Goal: Transaction & Acquisition: Purchase product/service

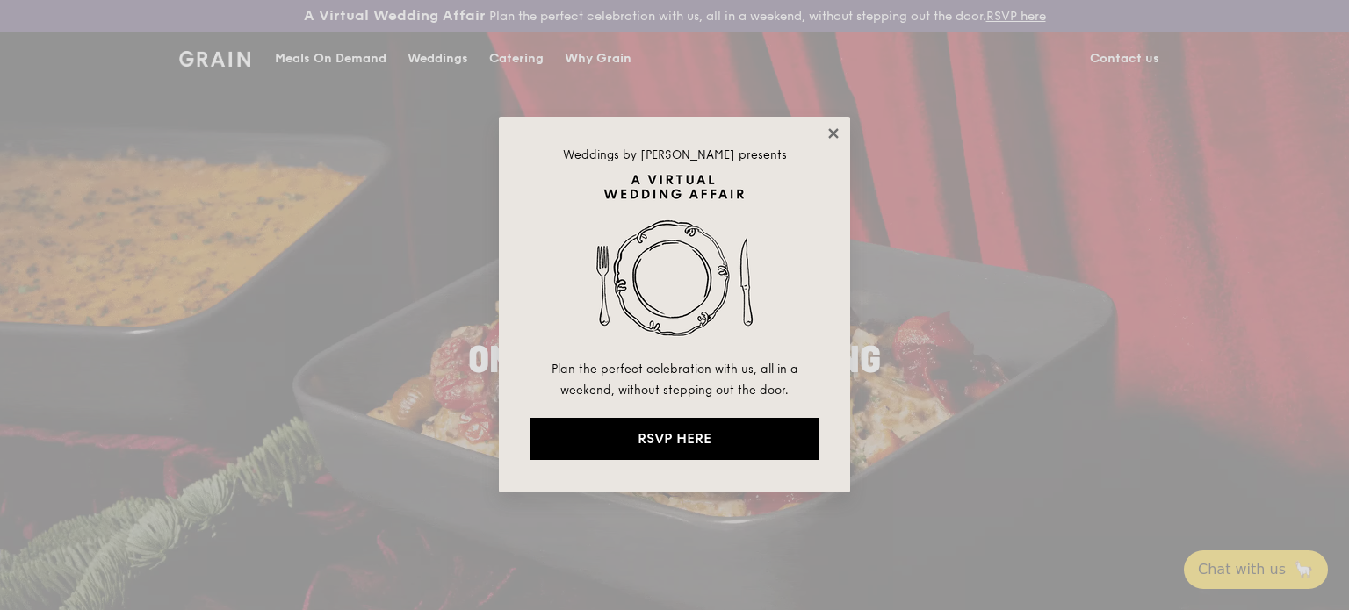
click at [829, 129] on icon at bounding box center [833, 133] width 10 height 10
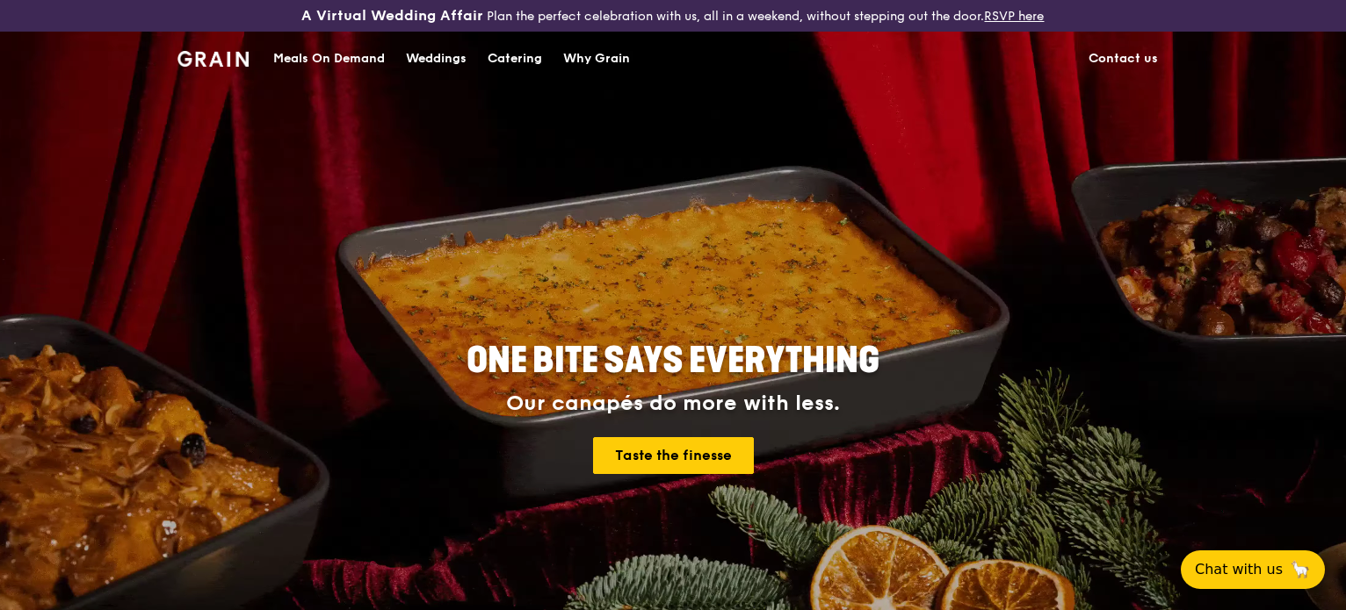
click at [335, 51] on div "Meals On Demand" at bounding box center [329, 58] width 112 height 53
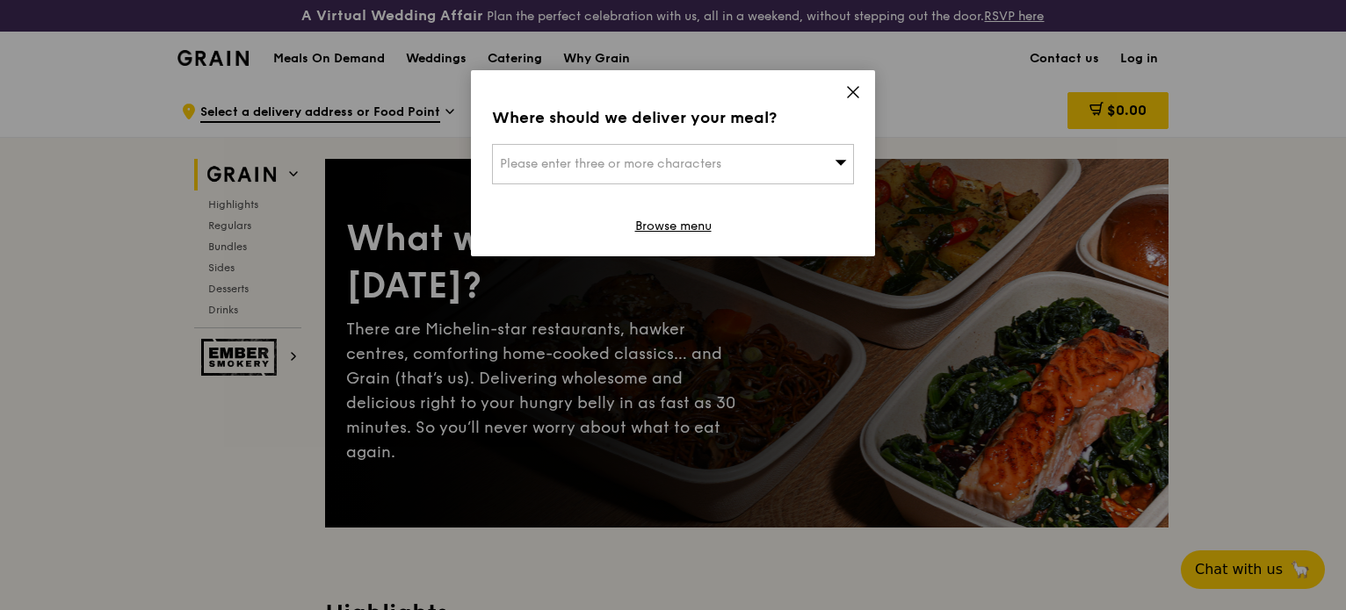
click at [542, 156] on span "Please enter three or more characters" at bounding box center [610, 163] width 221 height 15
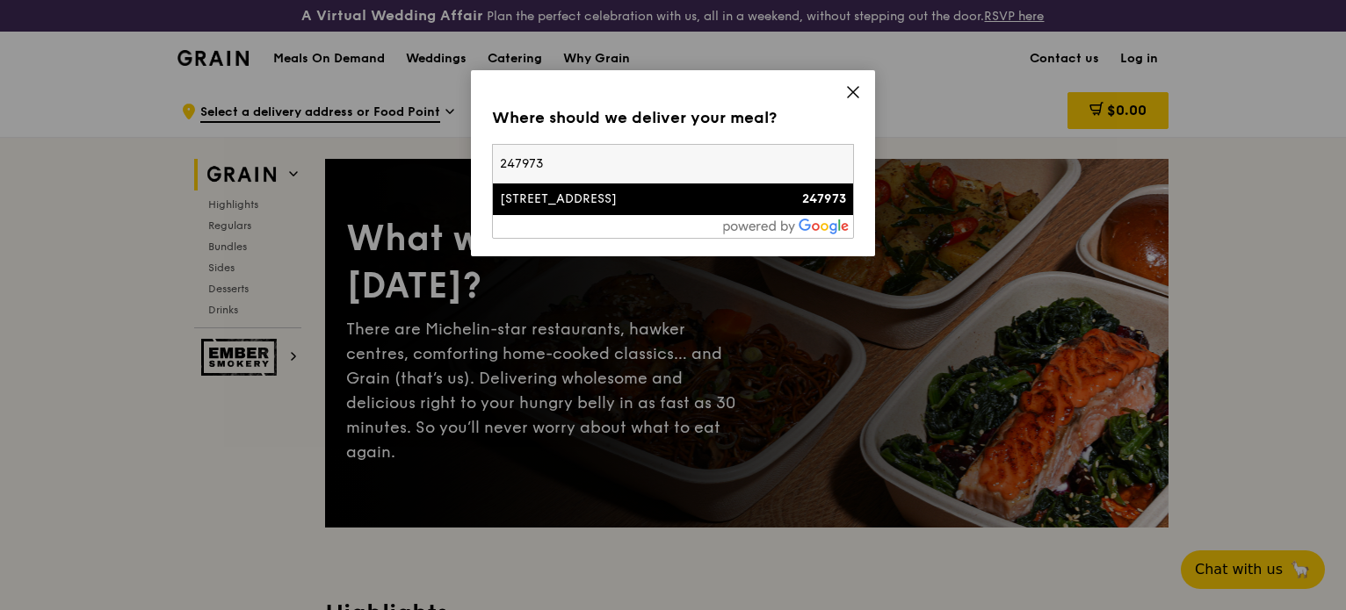
type input "247973"
click at [555, 202] on div "[STREET_ADDRESS]" at bounding box center [630, 200] width 260 height 18
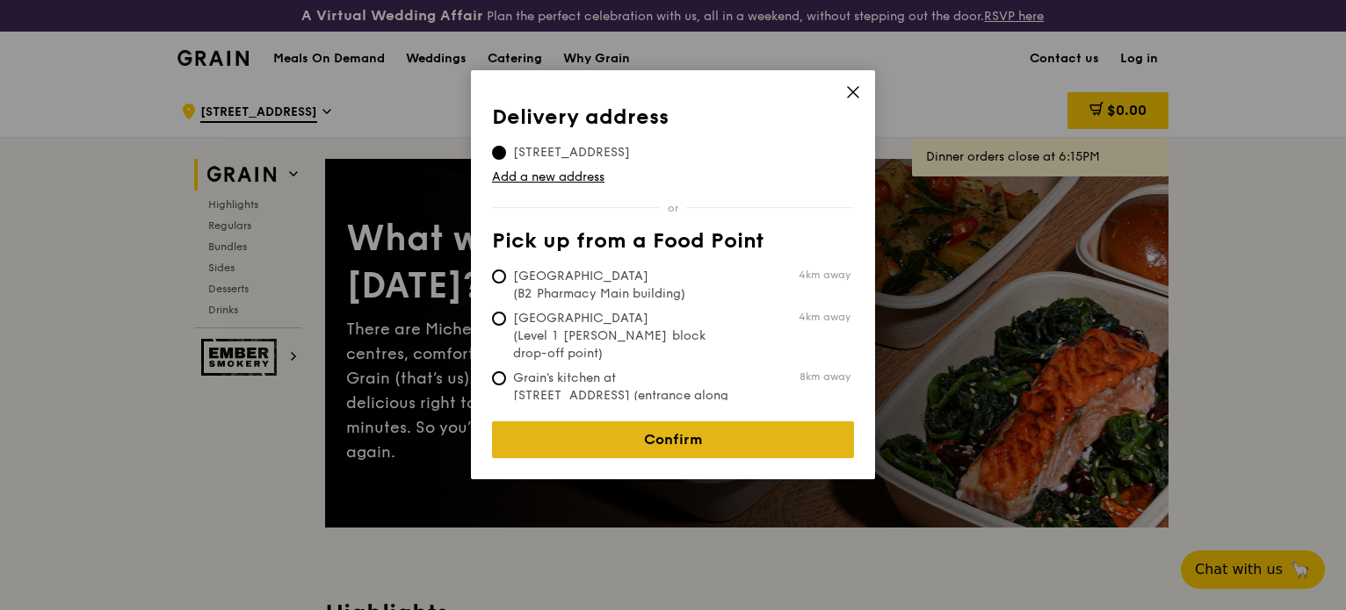
click at [647, 428] on link "Confirm" at bounding box center [673, 440] width 362 height 37
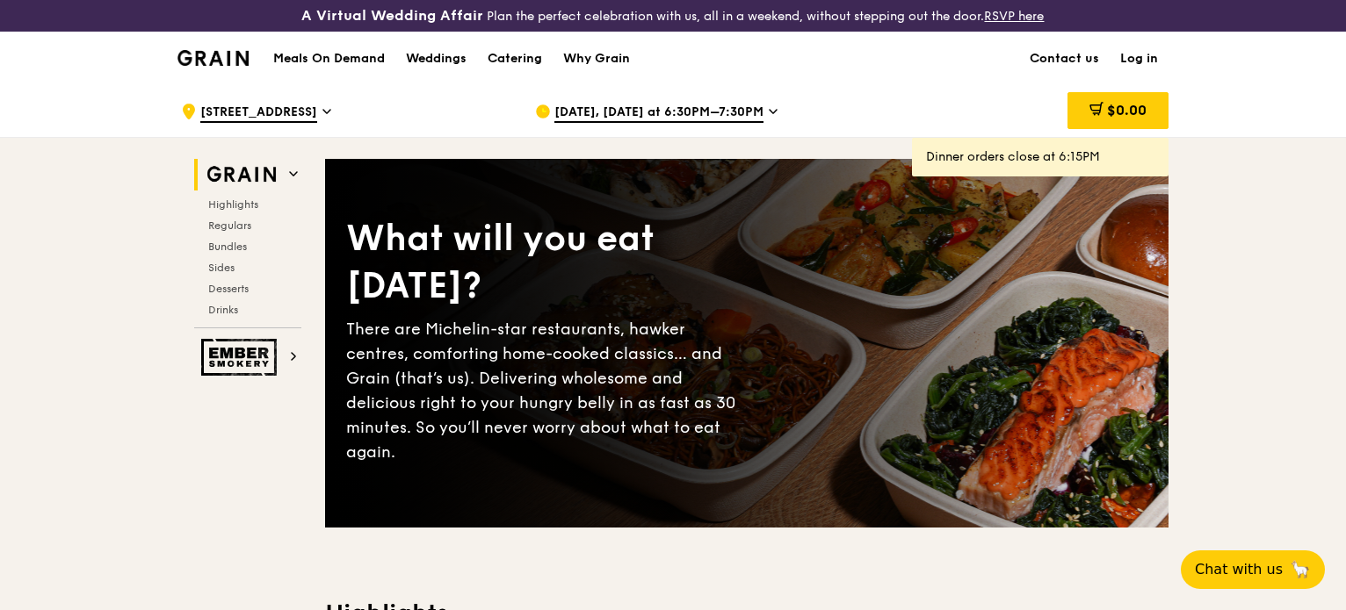
click at [653, 114] on span "[DATE], [DATE] at 6:30PM–7:30PM" at bounding box center [658, 113] width 209 height 19
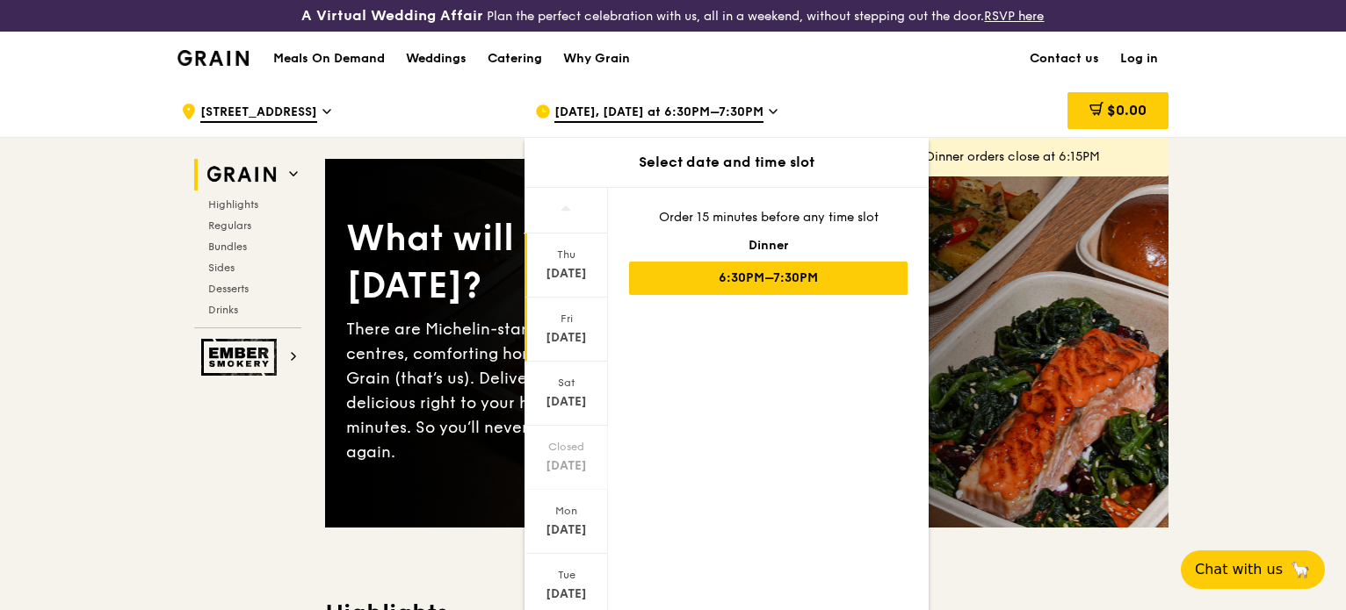
click at [560, 335] on div "[DATE]" at bounding box center [566, 338] width 78 height 18
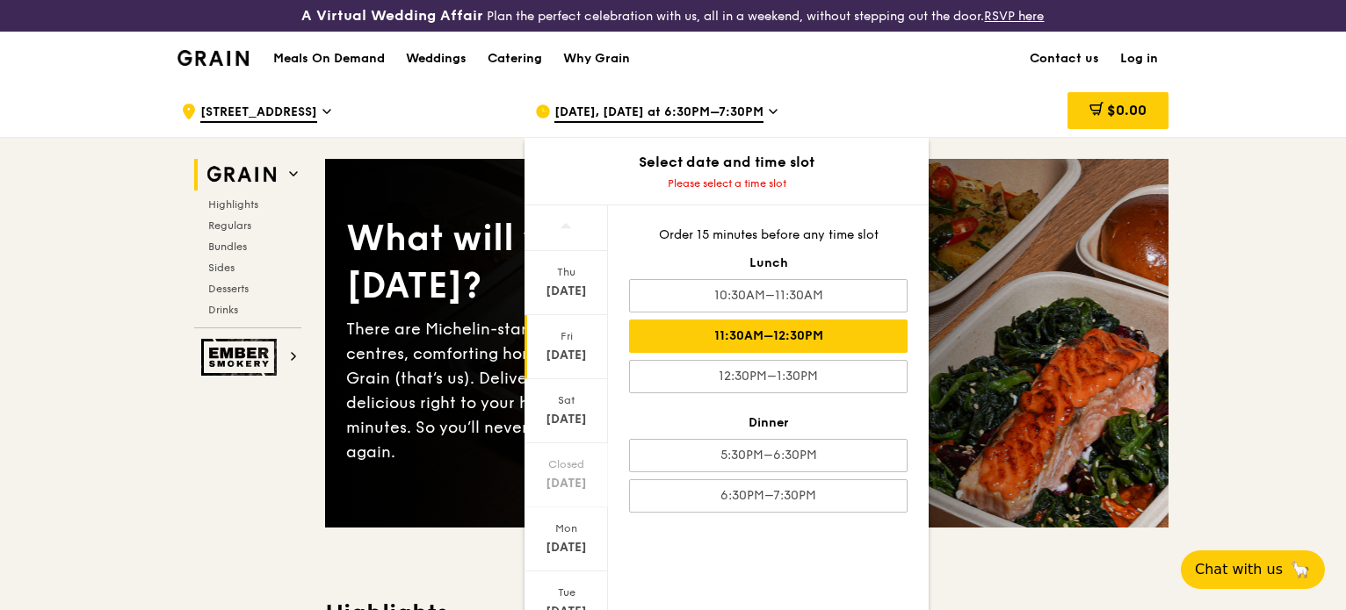
click at [748, 332] on div "11:30AM–12:30PM" at bounding box center [768, 336] width 278 height 33
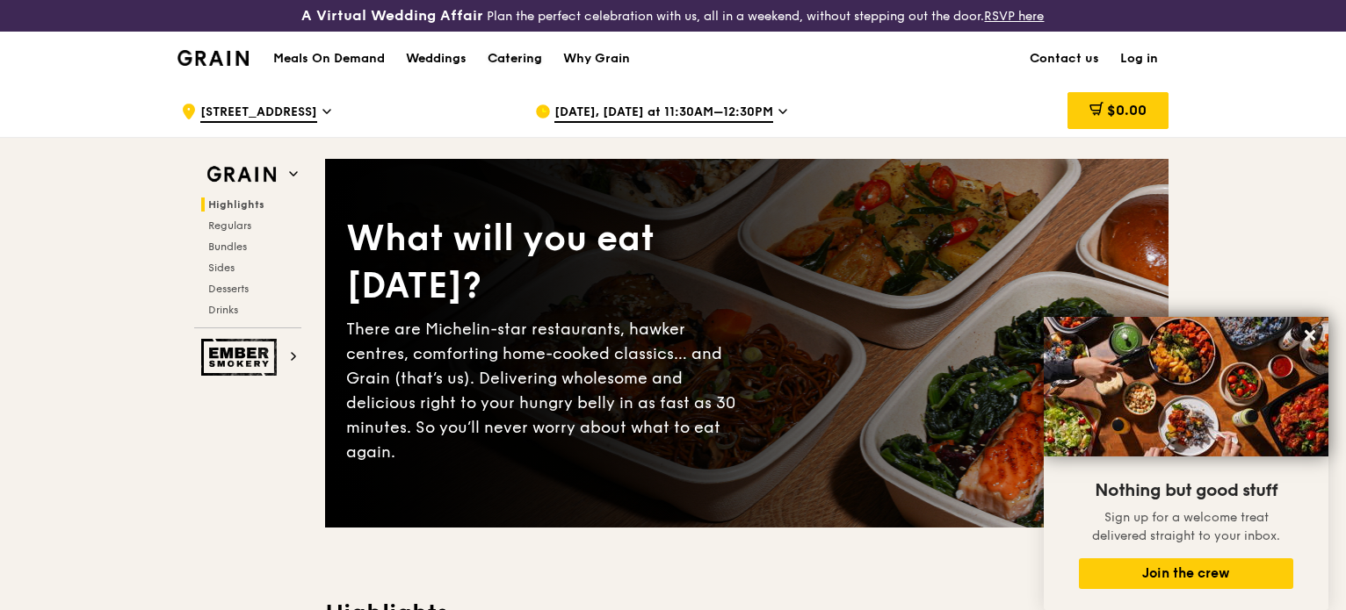
click at [513, 61] on div "Catering" at bounding box center [514, 58] width 54 height 53
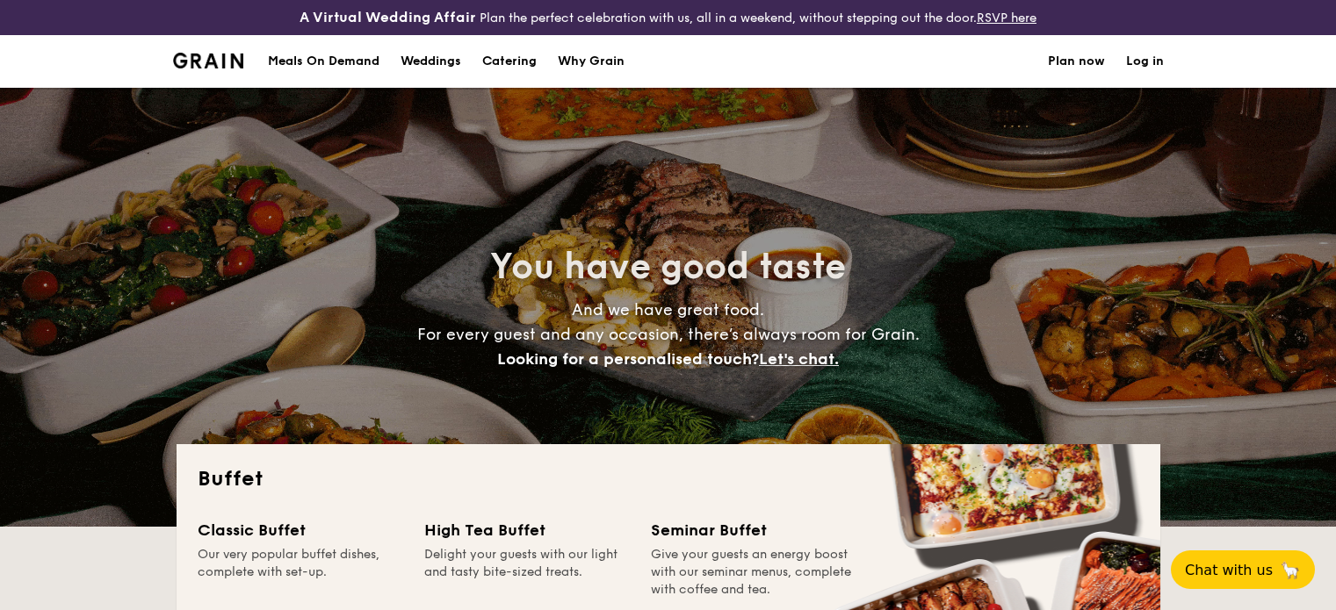
select select
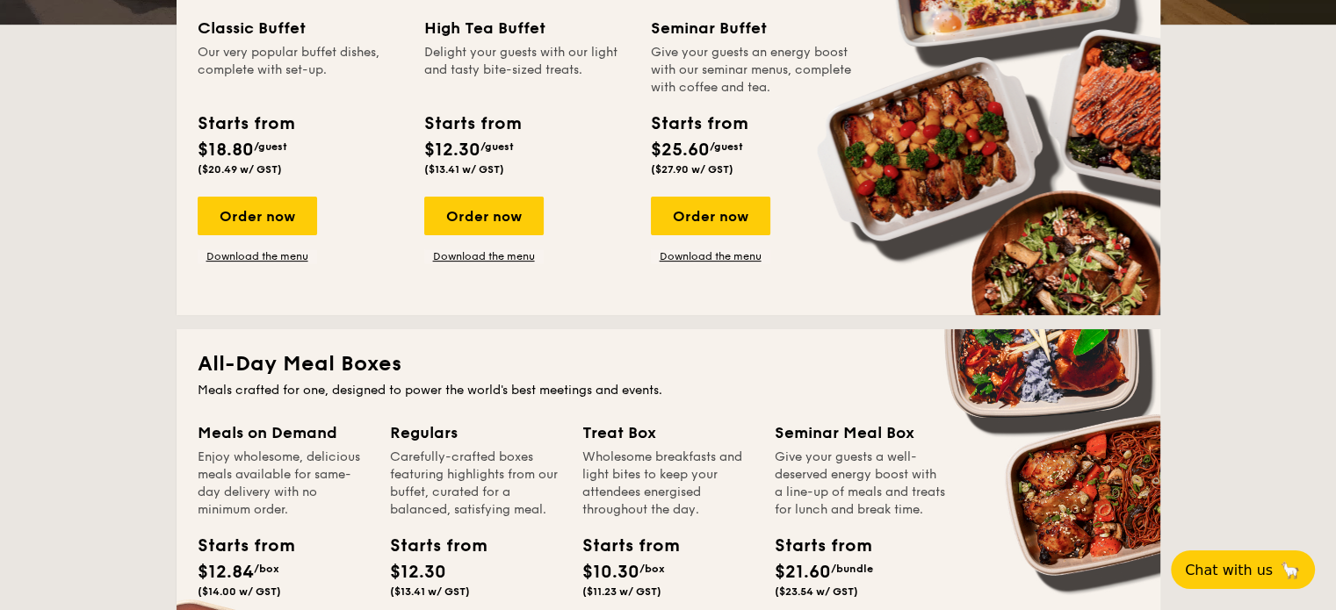
scroll to position [422, 0]
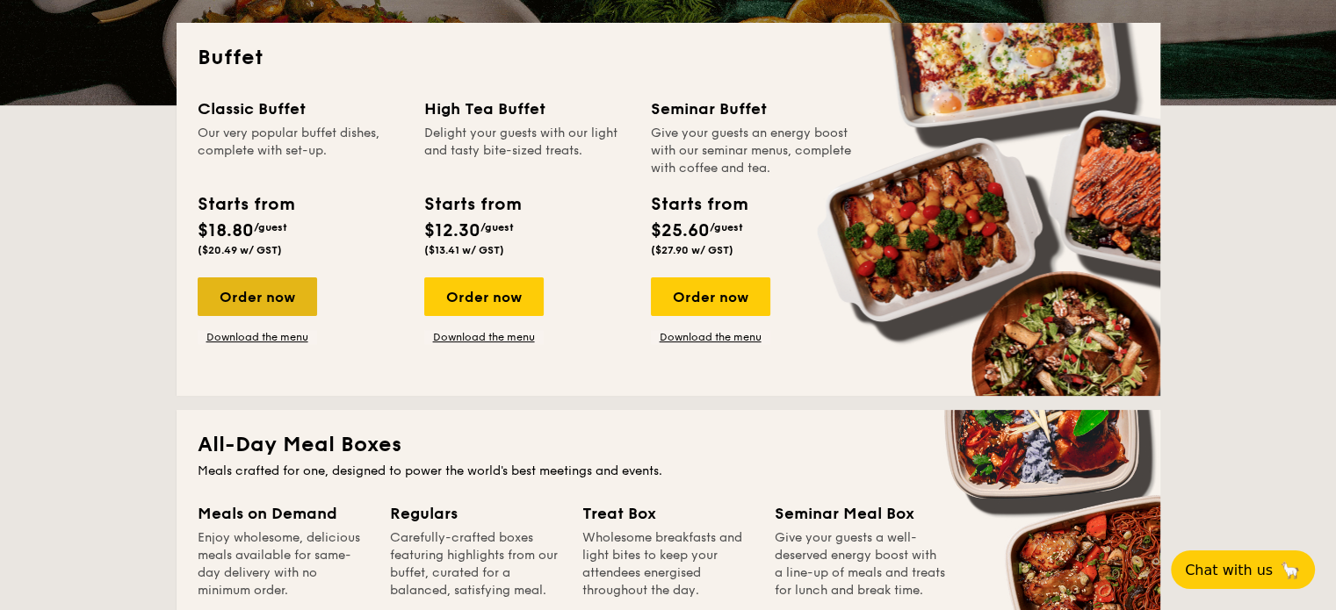
click at [276, 300] on div "Order now" at bounding box center [257, 297] width 119 height 39
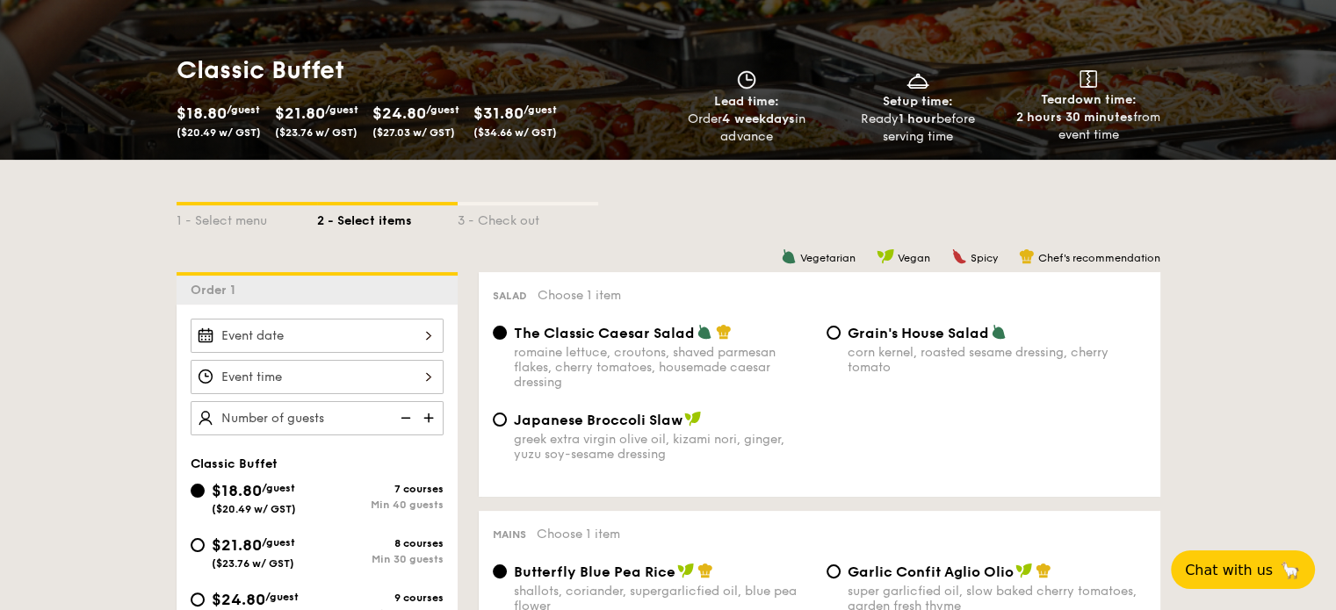
scroll to position [403, 0]
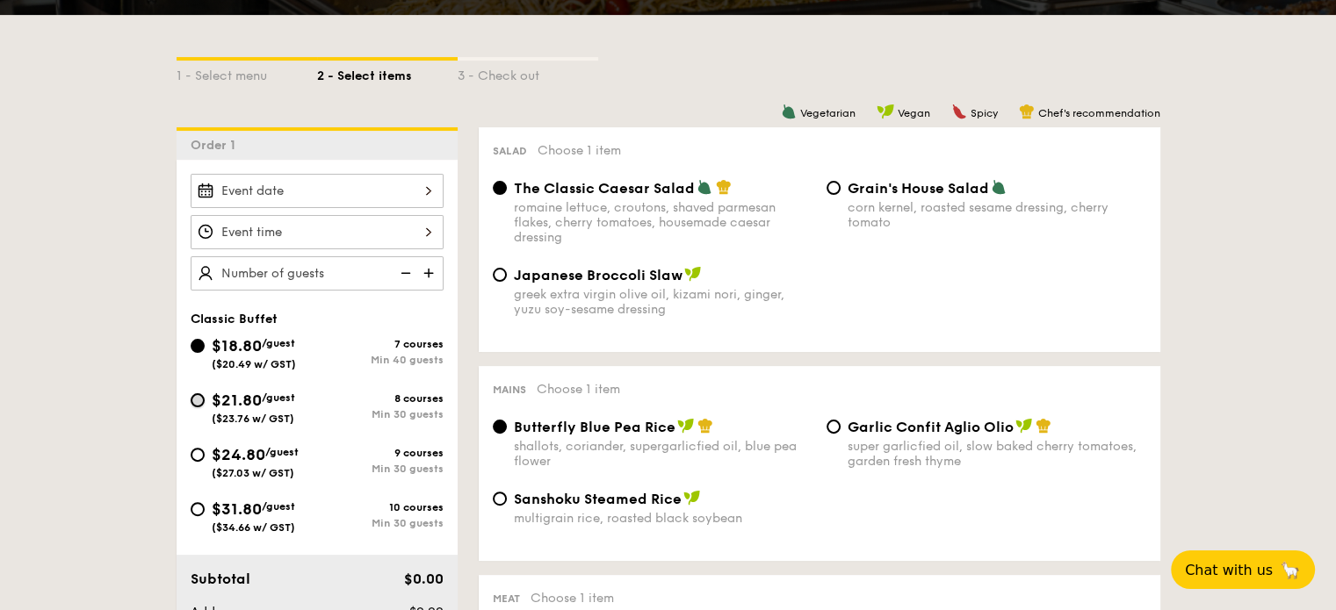
click at [195, 394] on input "$21.80 /guest ($23.76 w/ GST) 8 courses Min 30 guests" at bounding box center [198, 401] width 14 height 14
radio input "true"
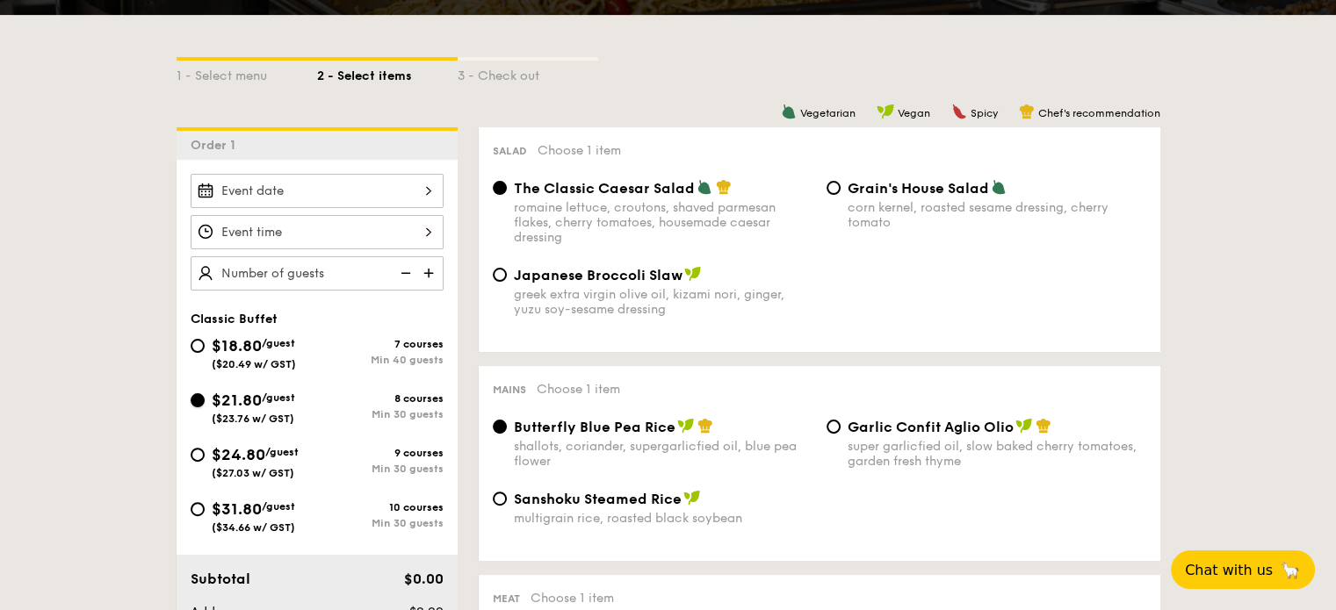
radio input "true"
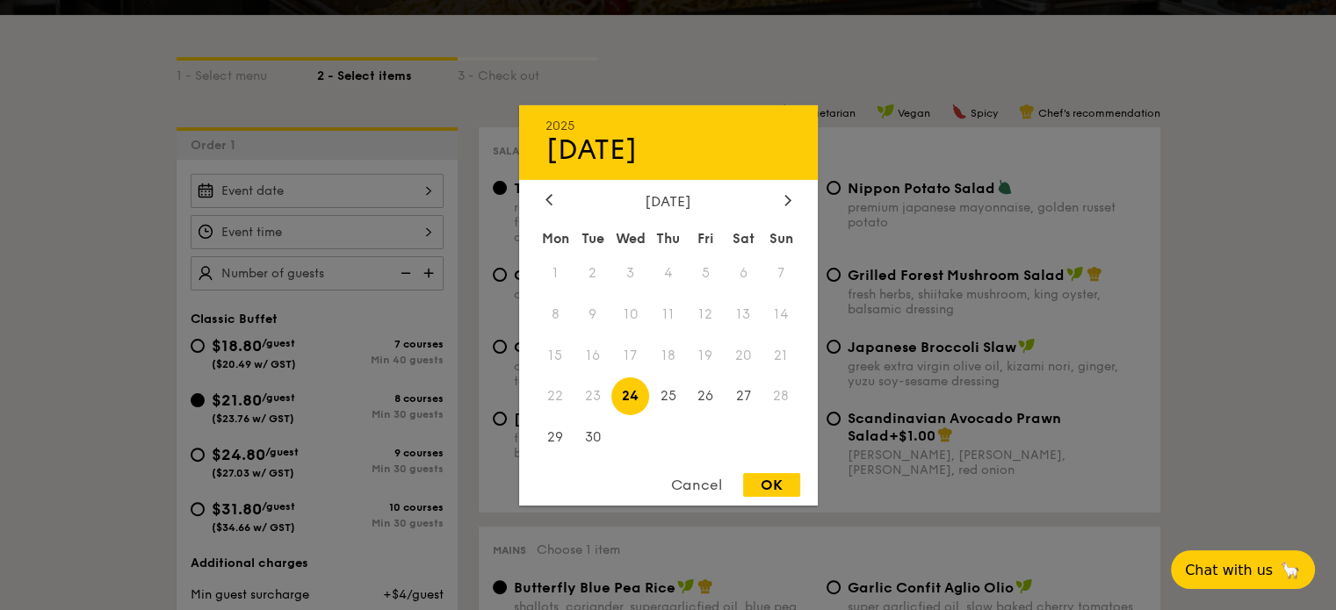
click at [365, 185] on div "2025 Sep 24 September 2025 Mon Tue Wed Thu Fri Sat Sun 1 2 3 4 5 6 7 8 9 10 11 …" at bounding box center [317, 191] width 253 height 34
drag, startPoint x: 545, startPoint y: 437, endPoint x: 664, endPoint y: 454, distance: 119.7
click at [622, 458] on div "Mon Tue Wed Thu Fri Sat Sun 1 2 3 4 5 6 7 8 9 10 11 12 13 14 15 16 17 18 19 20 …" at bounding box center [668, 340] width 299 height 237
click at [674, 449] on span at bounding box center [668, 438] width 38 height 38
click at [667, 395] on span "25" at bounding box center [668, 397] width 38 height 38
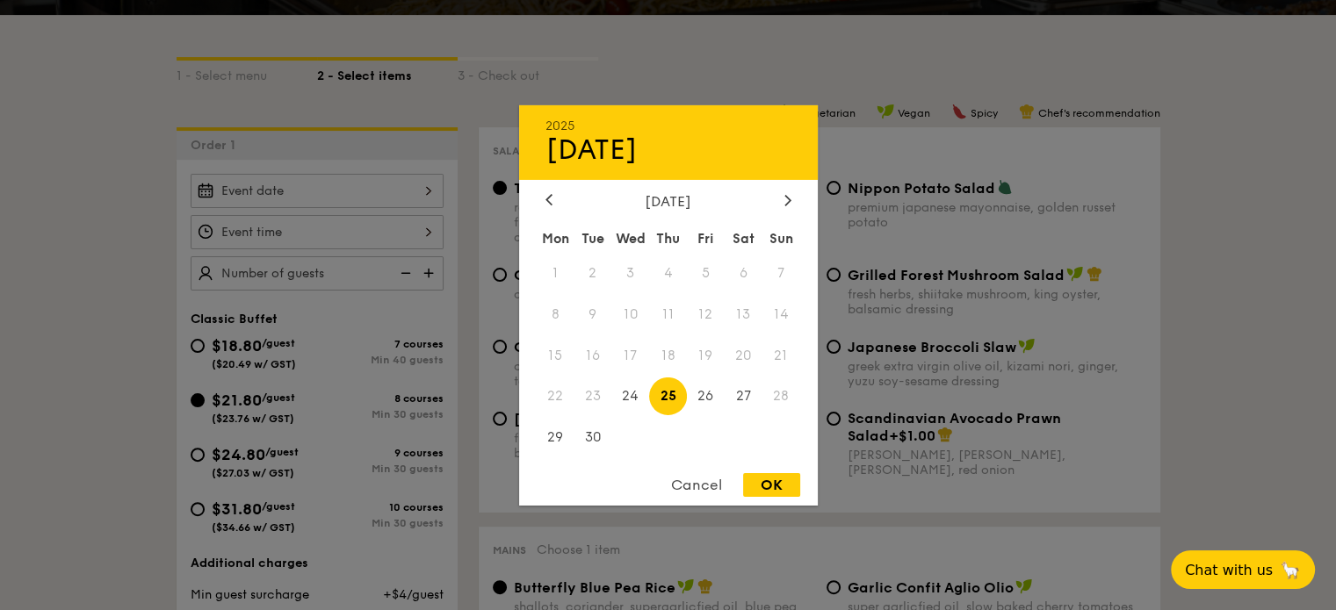
click at [780, 486] on div "OK" at bounding box center [771, 485] width 57 height 24
type input "Sep 25, 2025"
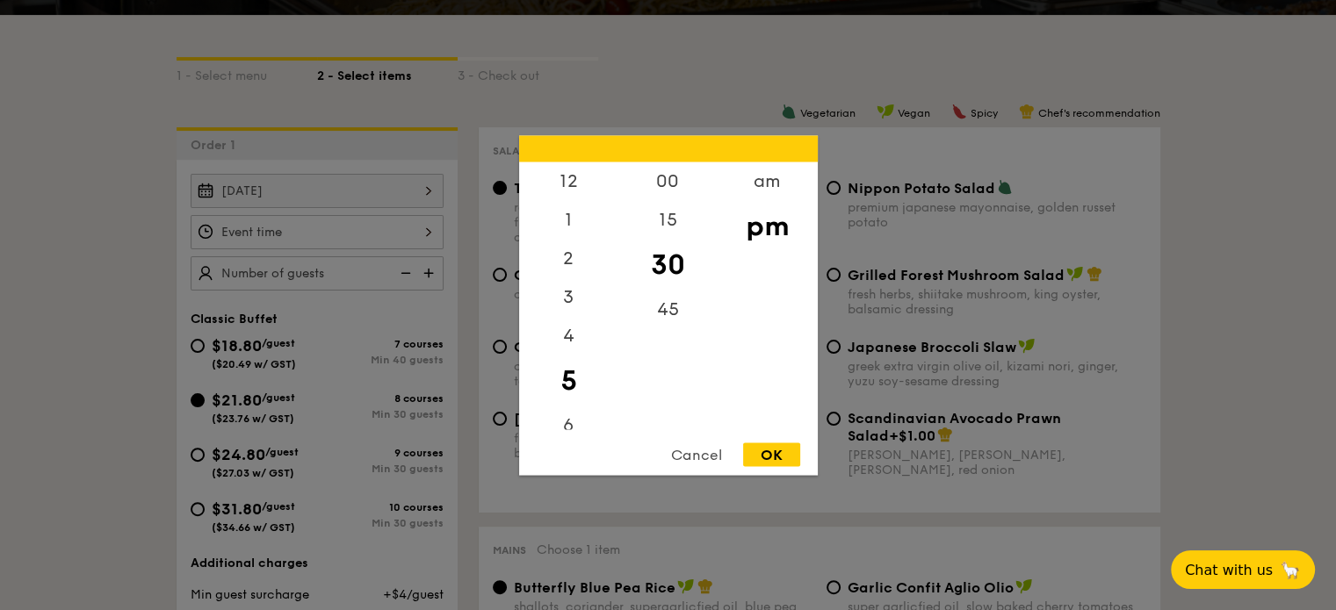
click at [348, 232] on div "12 1 2 3 4 5 6 7 8 9 10 11 00 15 30 45 am pm Cancel OK" at bounding box center [317, 232] width 253 height 34
click at [566, 421] on div "6" at bounding box center [568, 431] width 99 height 51
click at [667, 184] on div "00" at bounding box center [667, 187] width 99 height 51
click at [751, 459] on div "OK" at bounding box center [771, 455] width 57 height 24
type input "6:00PM"
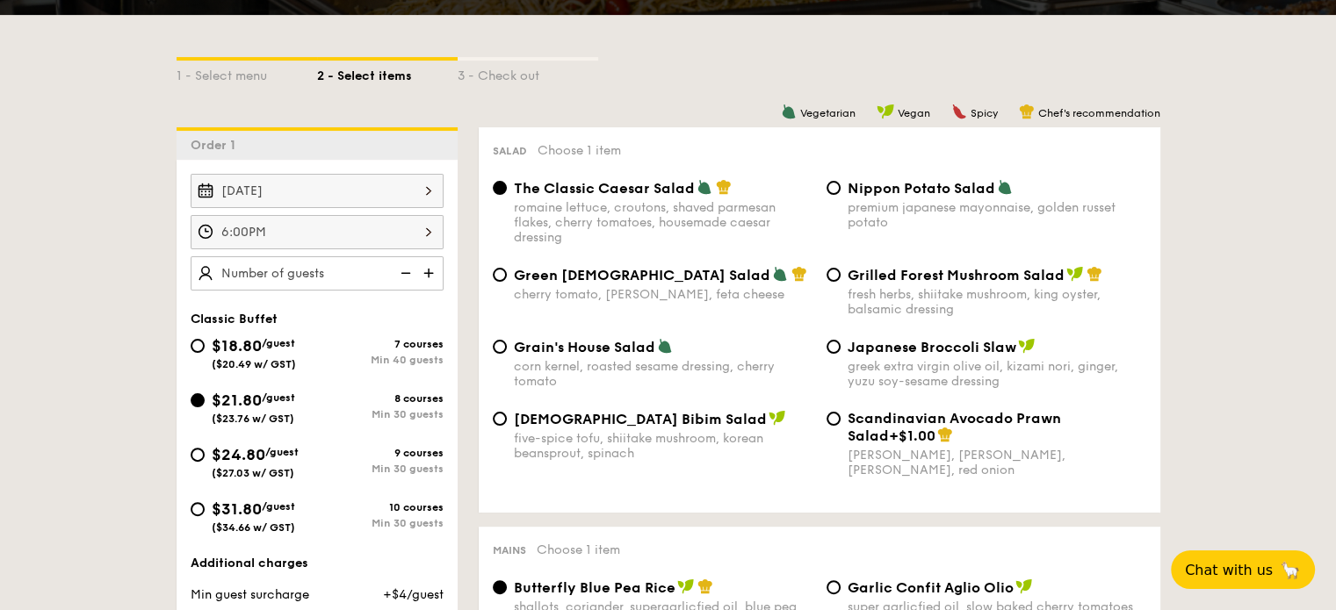
click at [424, 273] on img at bounding box center [430, 272] width 26 height 33
type input "30 guests"
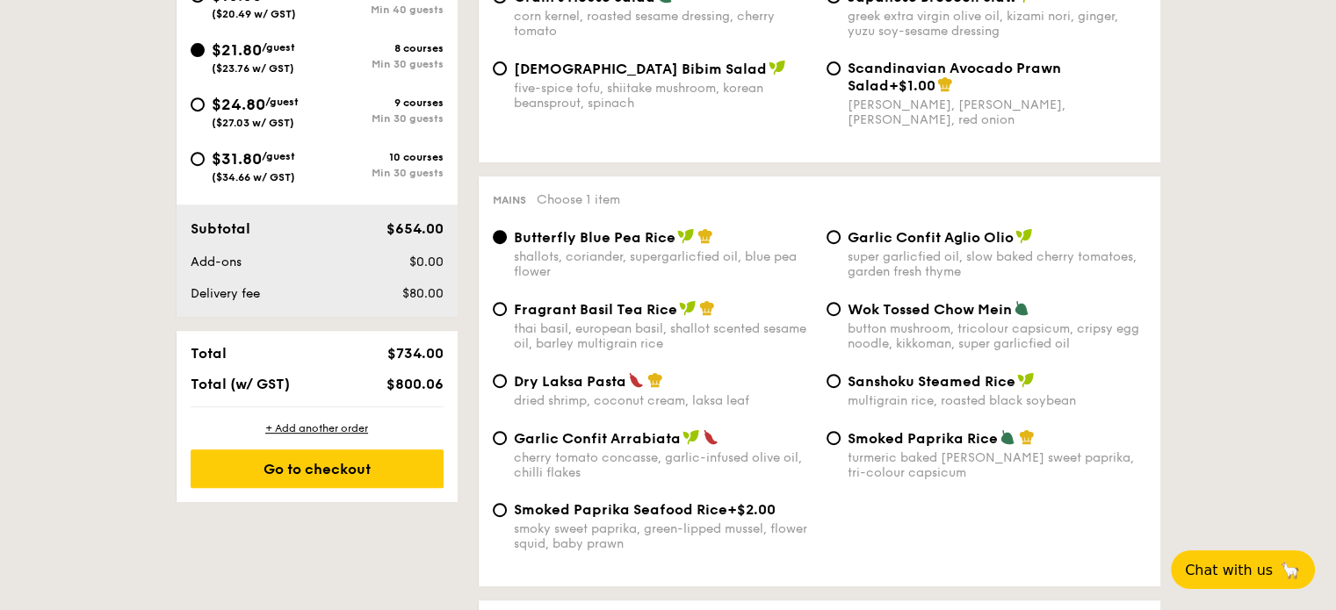
scroll to position [760, 0]
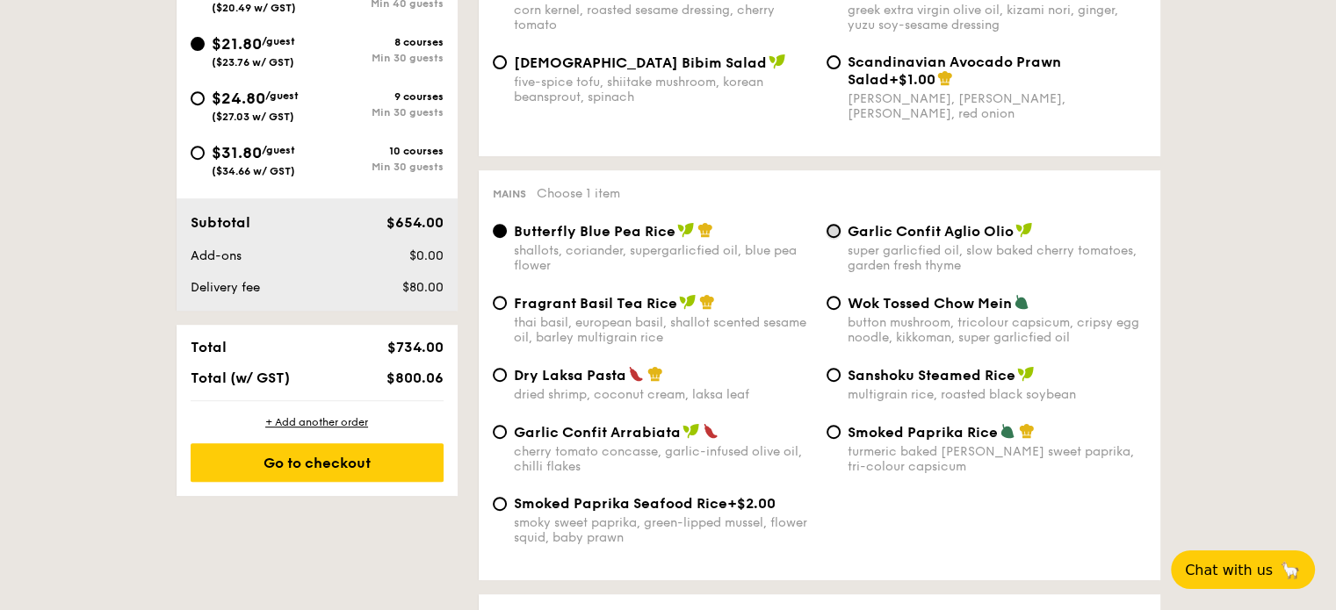
click at [833, 235] on input "Garlic Confit Aglio Olio super garlicfied oil, slow baked cherry tomatoes, gard…" at bounding box center [834, 231] width 14 height 14
radio input "true"
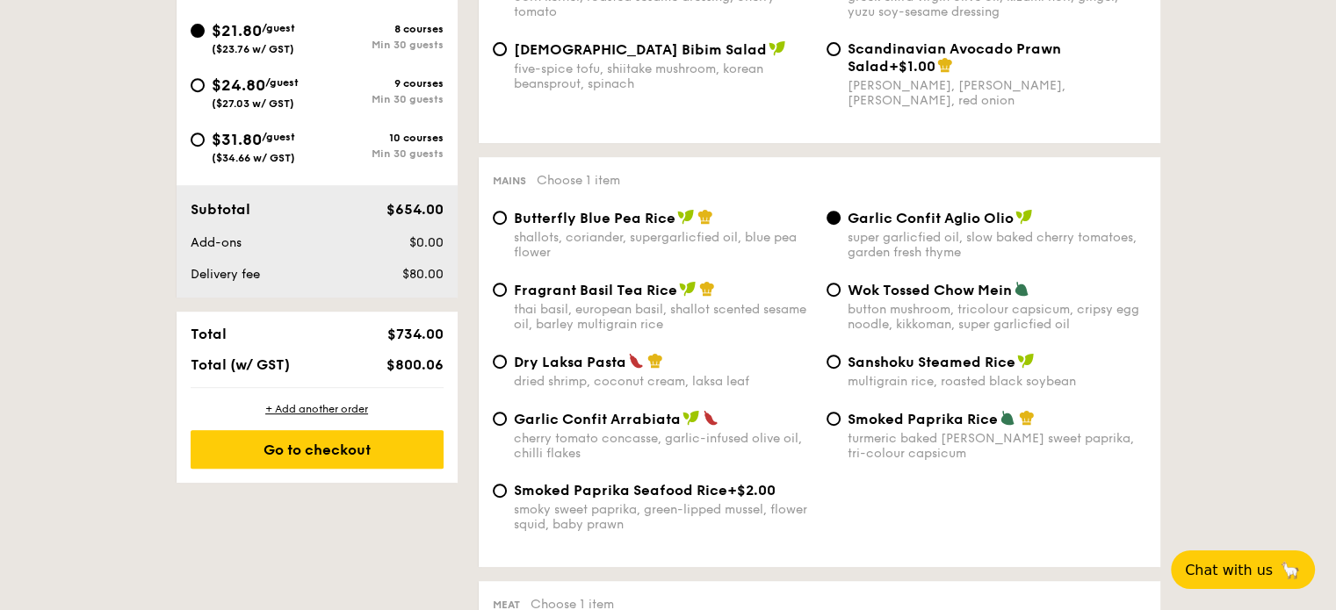
click at [505, 433] on div "Garlic Confit Arrabiata cherry tomato concasse, garlic-infused olive oil, chill…" at bounding box center [653, 435] width 334 height 51
click at [496, 426] on input "Garlic Confit Arrabiata cherry tomato concasse, garlic-infused olive oil, chill…" at bounding box center [500, 419] width 14 height 14
radio input "true"
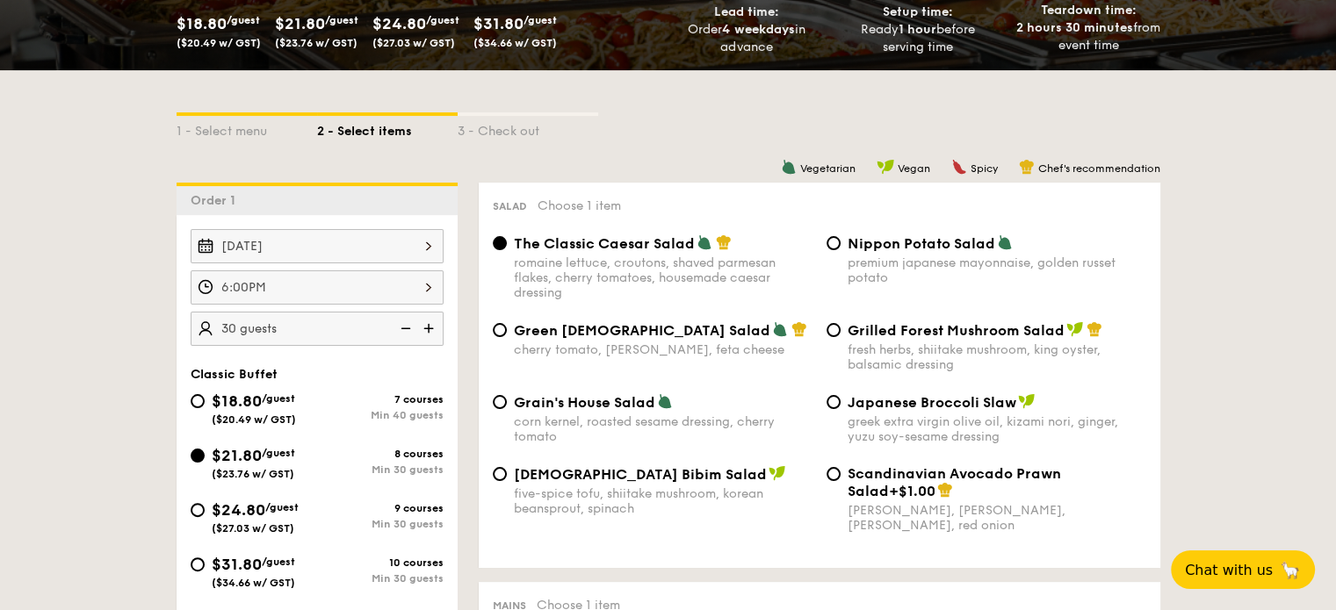
scroll to position [341, 0]
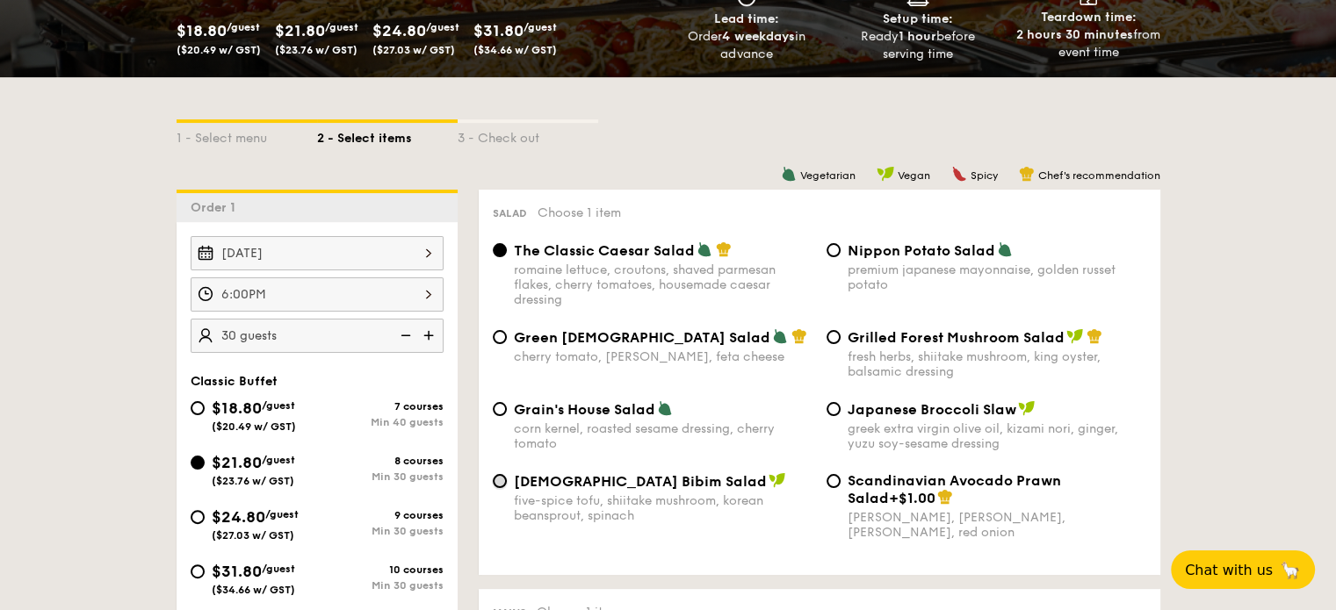
click at [495, 487] on input "Korean Bibim Salad five-spice tofu, shiitake mushroom, korean beansprout, spina…" at bounding box center [500, 481] width 14 height 14
radio input "true"
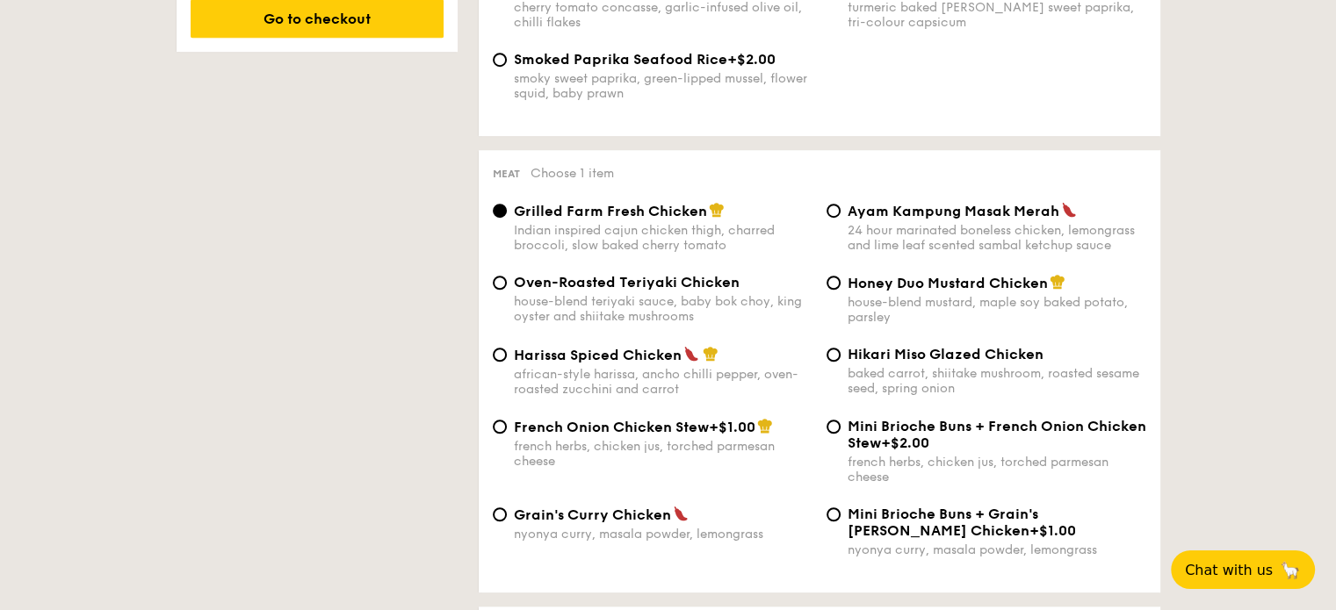
scroll to position [1229, 0]
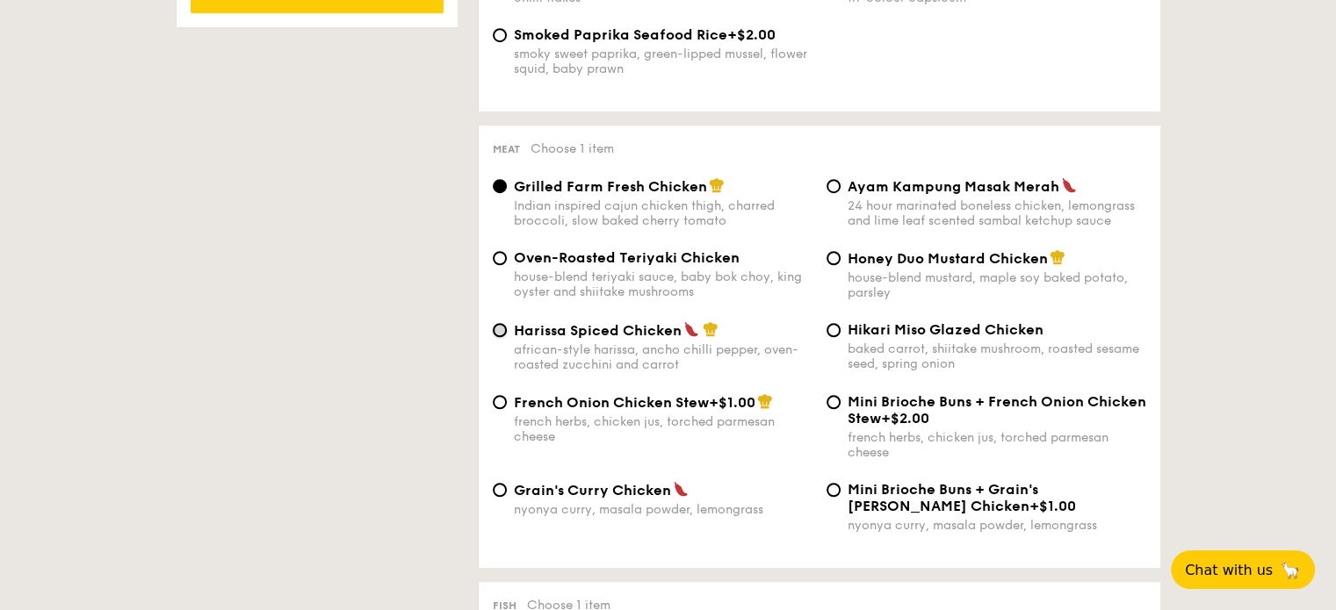
click at [502, 337] on input "Harissa Spiced Chicken african-style harissa, ancho chilli pepper, oven-roasted…" at bounding box center [500, 330] width 14 height 14
radio input "true"
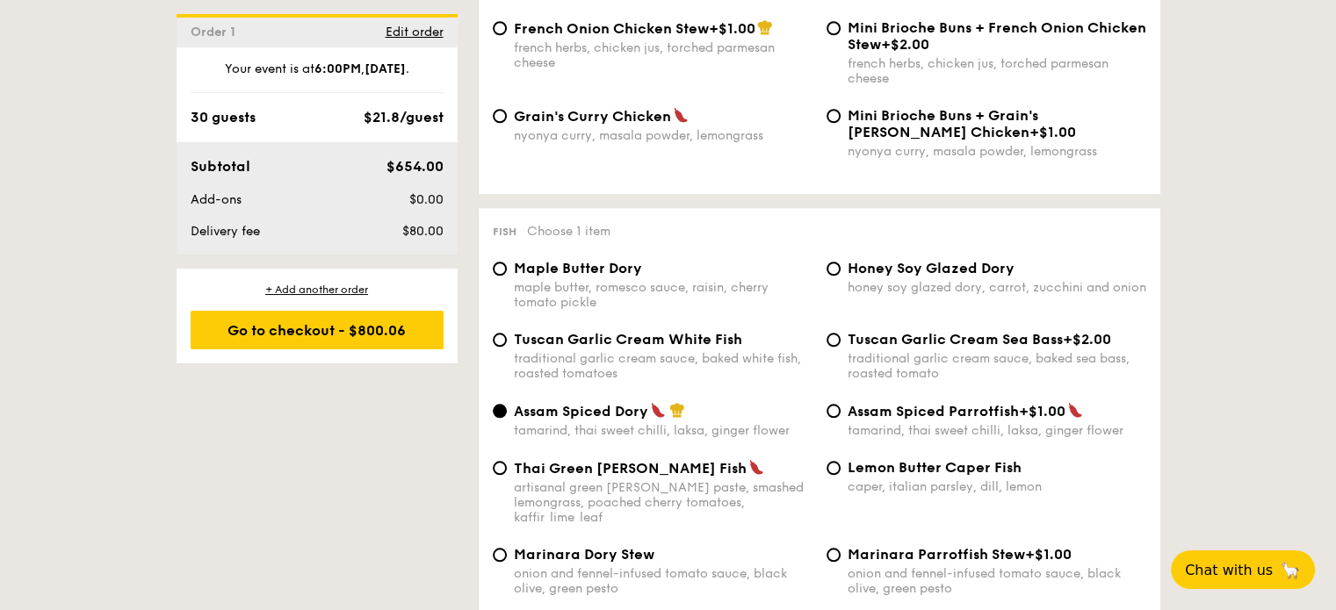
scroll to position [1651, 0]
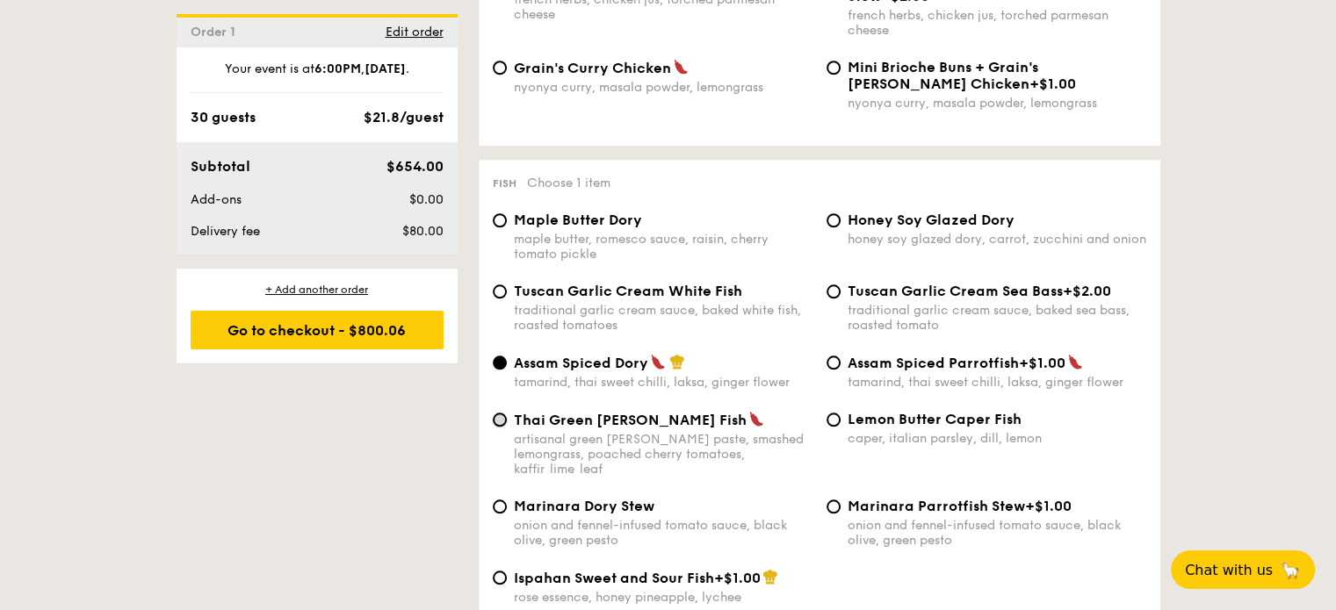
click at [502, 427] on input "Thai Green Curry Fish artisanal green curry paste, smashed lemongrass, poached …" at bounding box center [500, 420] width 14 height 14
radio input "true"
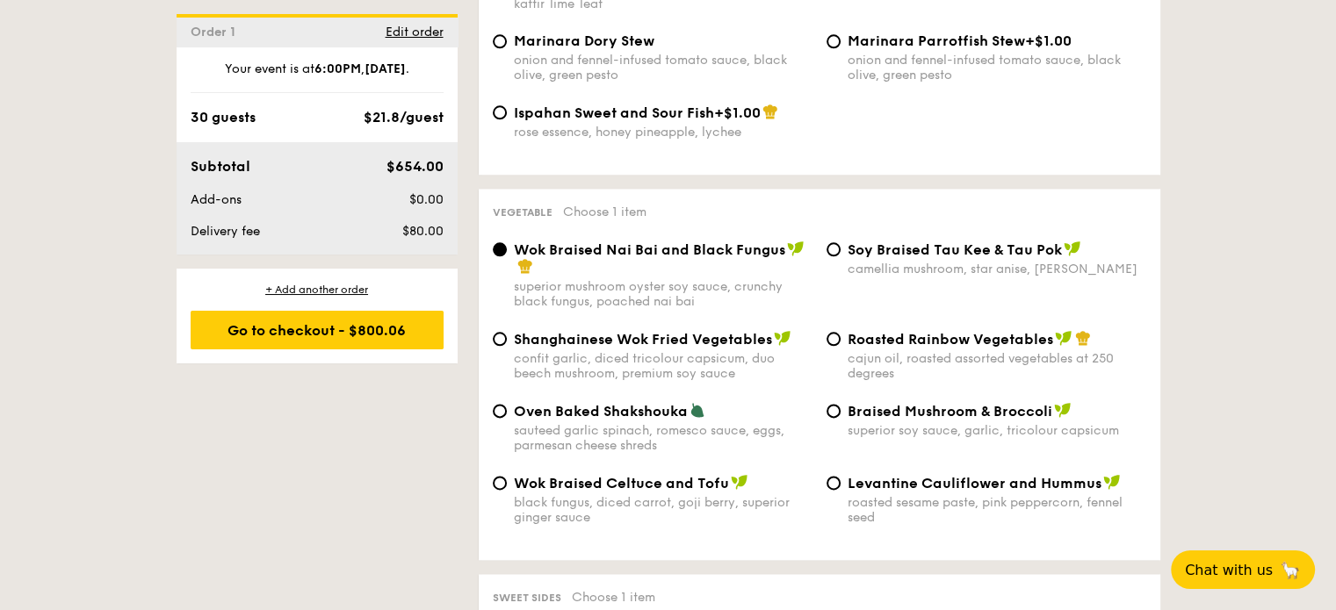
scroll to position [2123, 0]
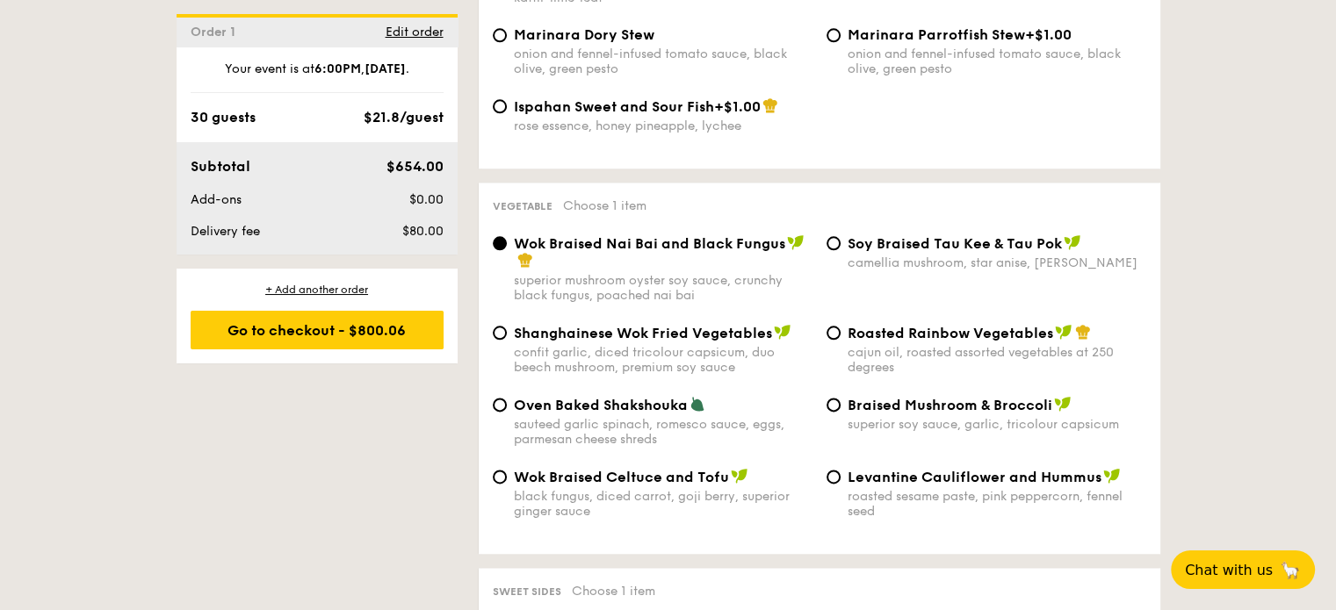
click at [843, 343] on div "Roasted Rainbow Vegetables cajun oil, roasted assorted vegetables at 250 degrees" at bounding box center [987, 349] width 334 height 51
click at [821, 340] on div "Roasted Rainbow Vegetables cajun oil, roasted assorted vegetables at 250 degrees" at bounding box center [987, 349] width 334 height 51
click at [836, 340] on input "Roasted Rainbow Vegetables cajun oil, roasted assorted vegetables at 250 degrees" at bounding box center [834, 333] width 14 height 14
radio input "true"
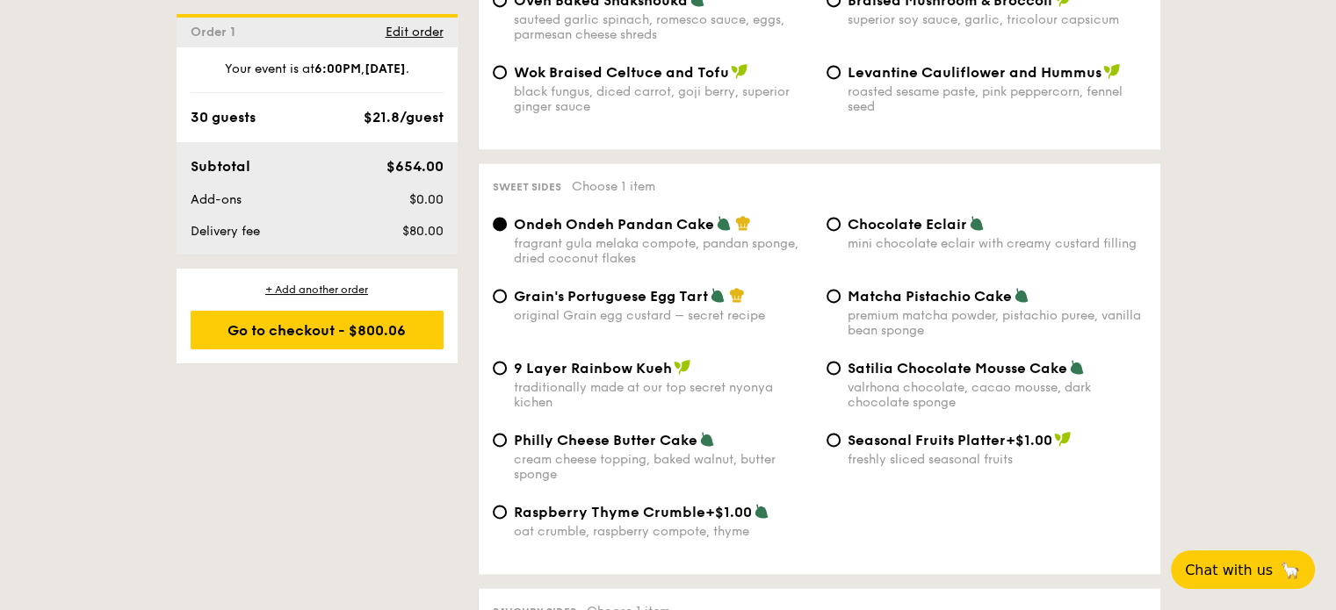
scroll to position [2546, 0]
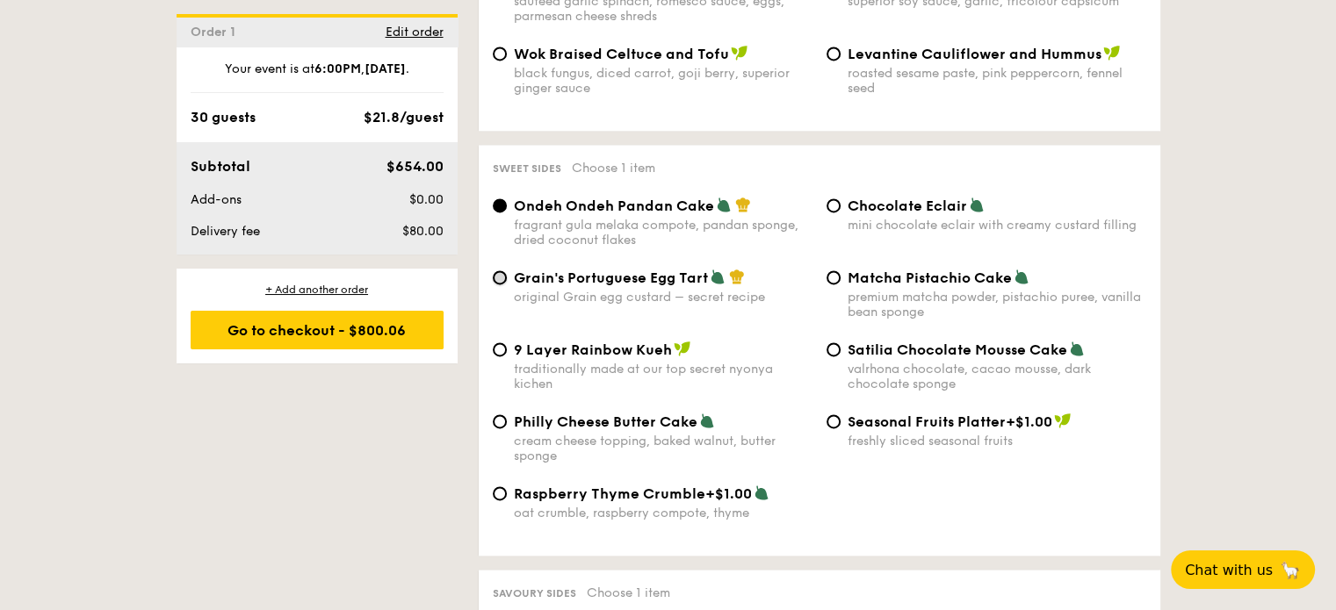
click at [502, 285] on input "Grain's Portuguese Egg Tart original Grain egg custard – secret recipe" at bounding box center [500, 278] width 14 height 14
radio input "true"
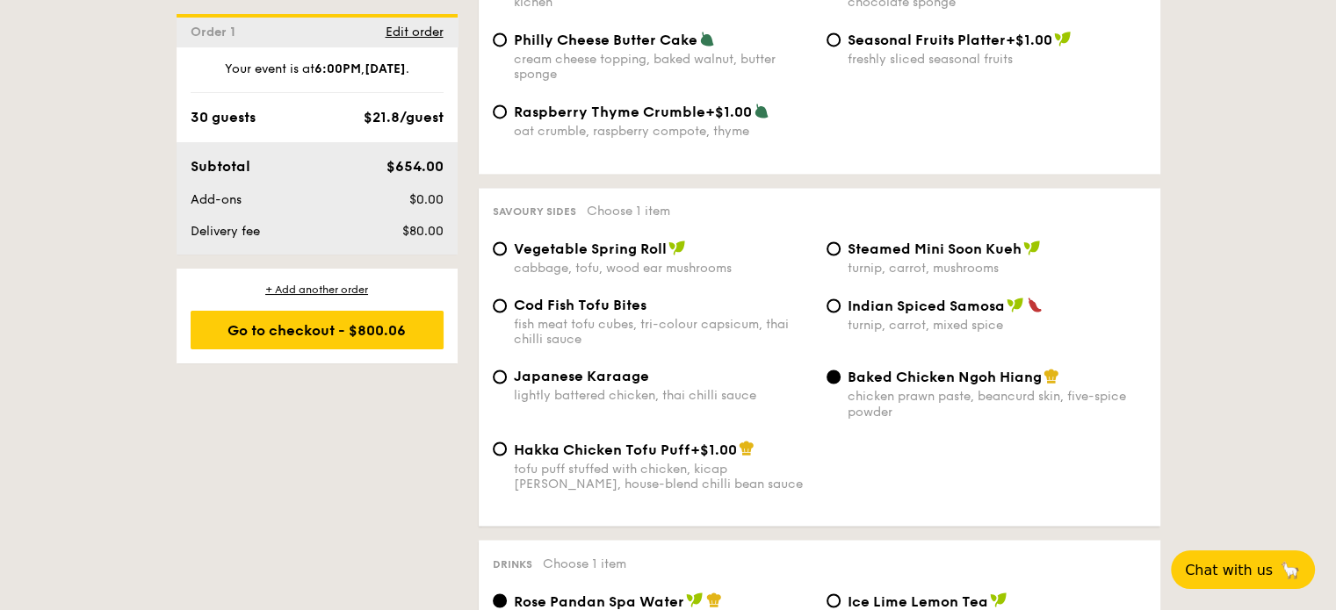
scroll to position [2916, 0]
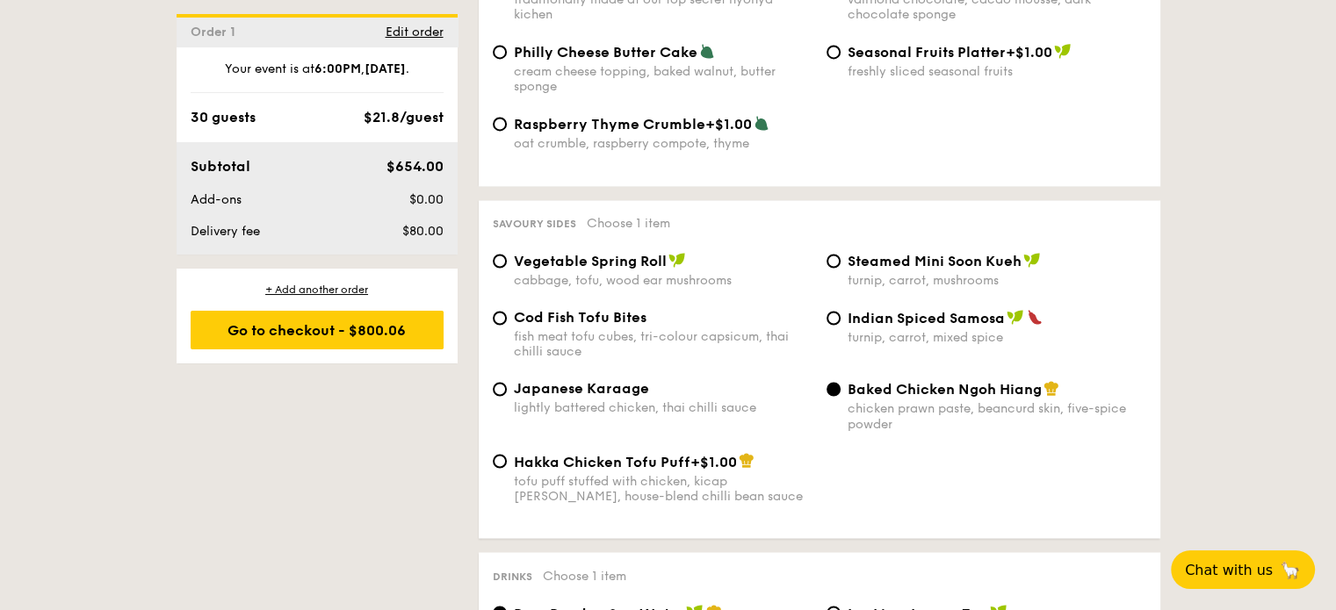
click at [507, 275] on div "Vegetable Spring Roll cabbage, tofu, wood ear mushrooms" at bounding box center [653, 270] width 334 height 36
click at [496, 268] on input "Vegetable Spring Roll cabbage, tofu, wood ear mushrooms" at bounding box center [500, 261] width 14 height 14
radio input "true"
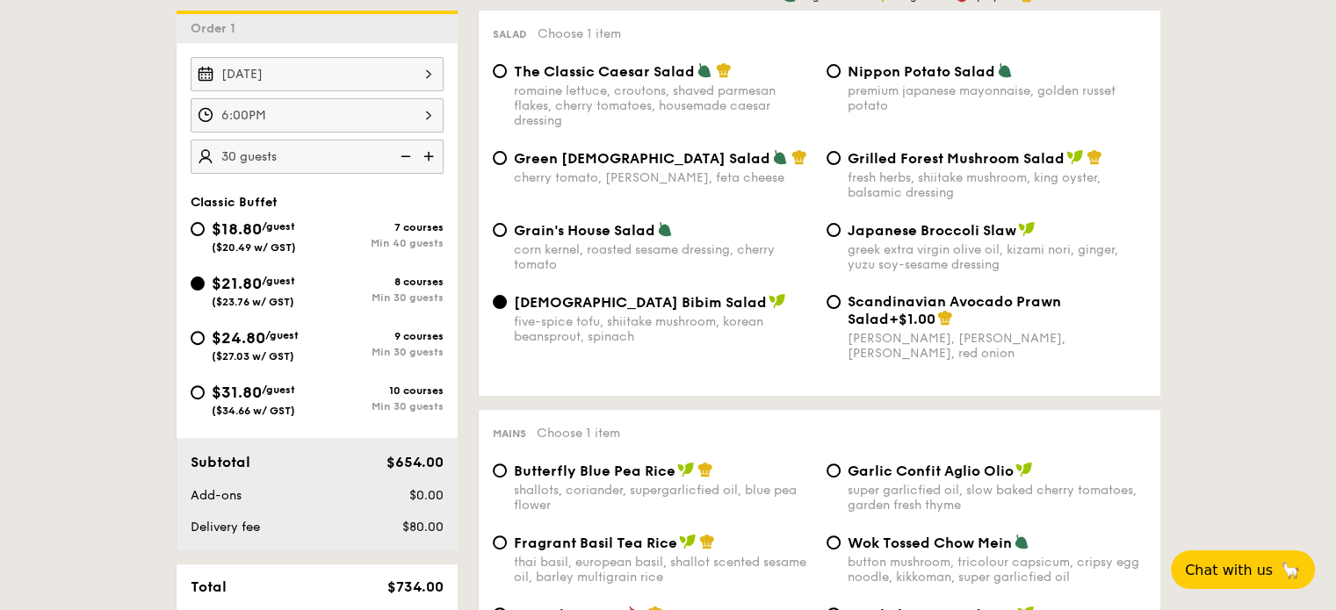
scroll to position [527, 0]
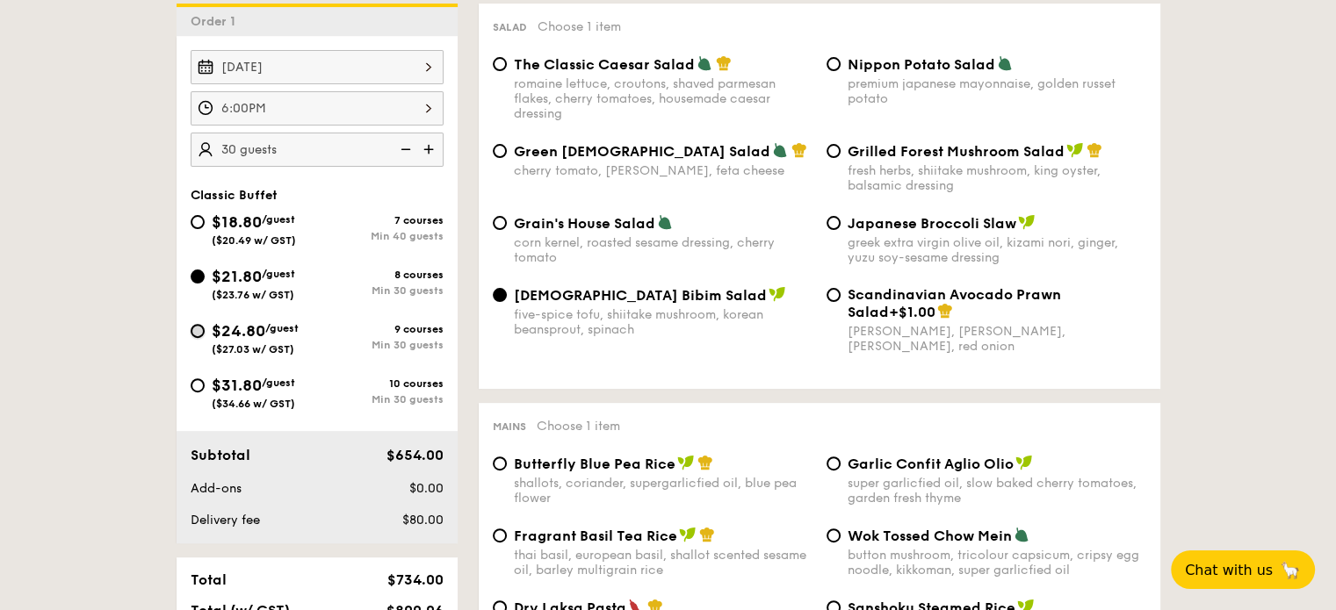
click at [201, 329] on input "$24.80 /guest ($27.03 w/ GST) 9 courses Min 30 guests" at bounding box center [198, 331] width 14 height 14
radio input "true"
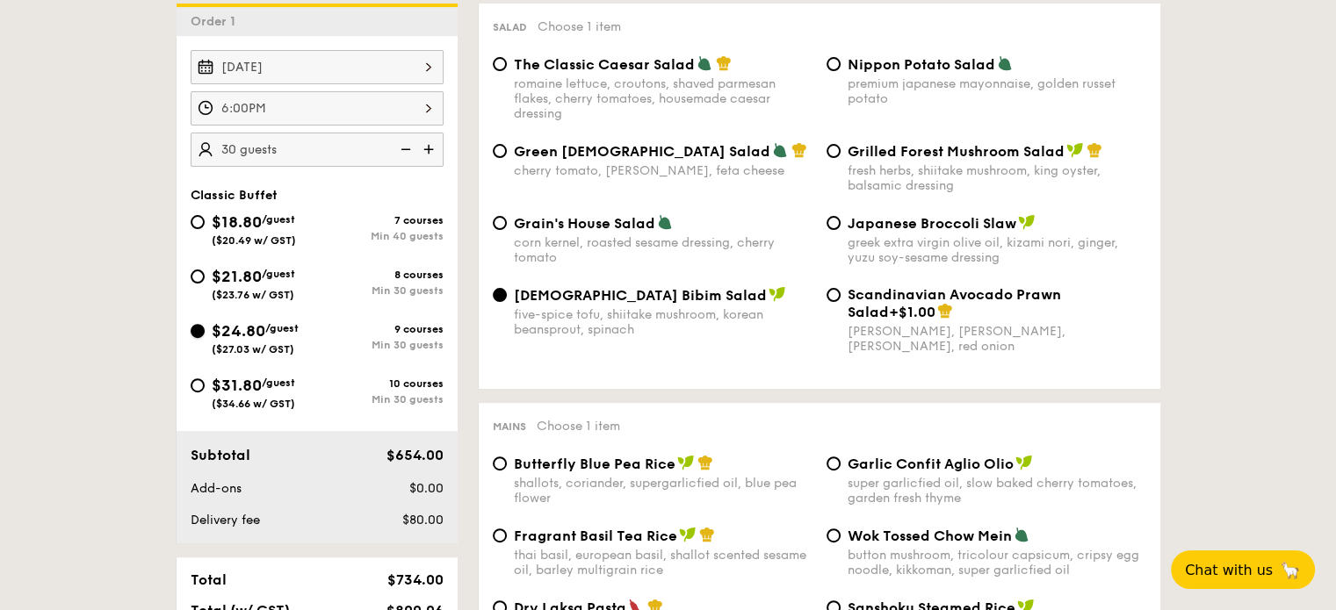
radio input "true"
radio input "false"
radio input "true"
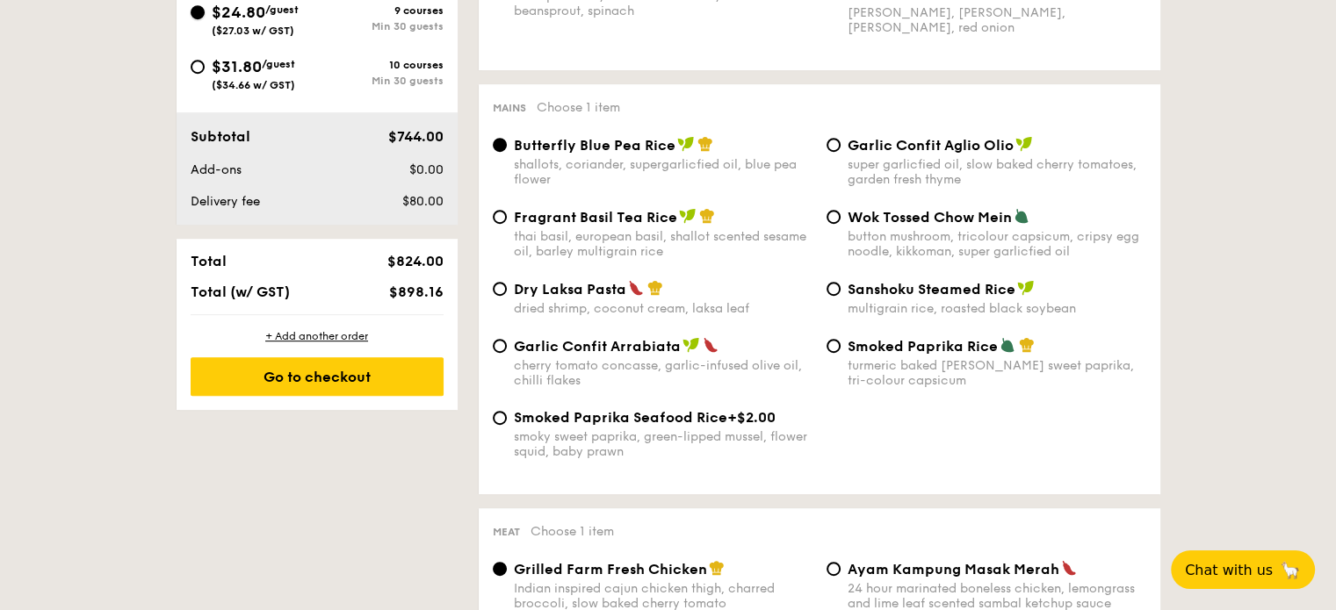
scroll to position [864, 0]
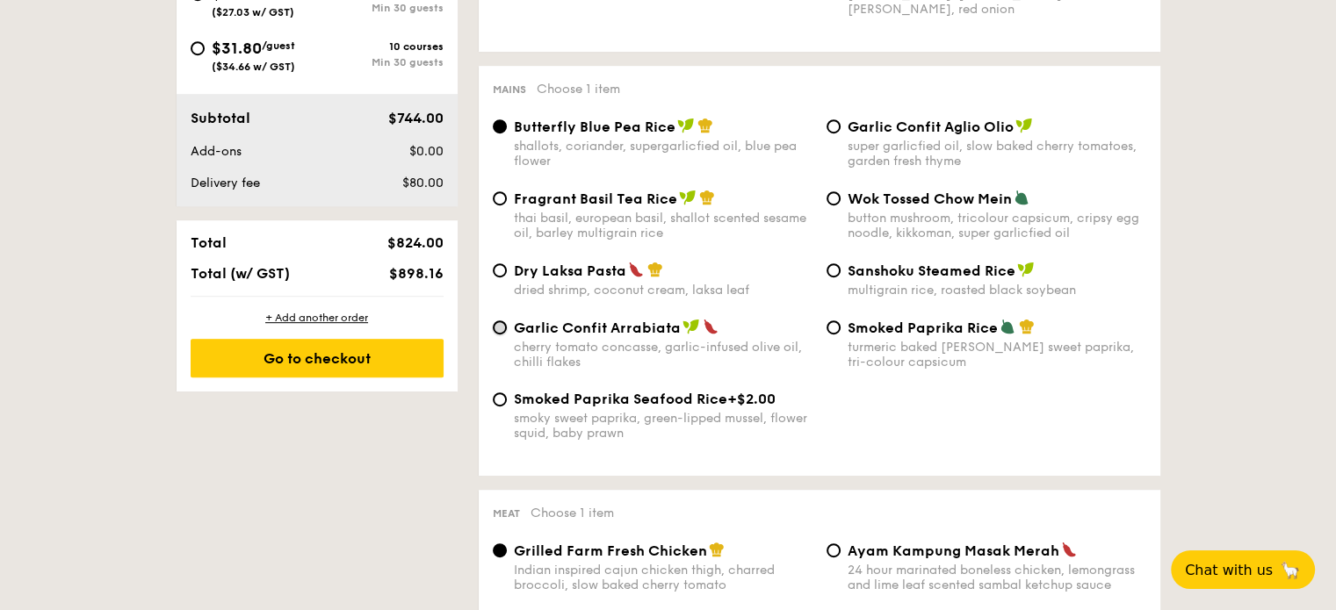
click at [498, 331] on input "Garlic Confit Arrabiata cherry tomato concasse, garlic-infused olive oil, chill…" at bounding box center [500, 328] width 14 height 14
radio input "true"
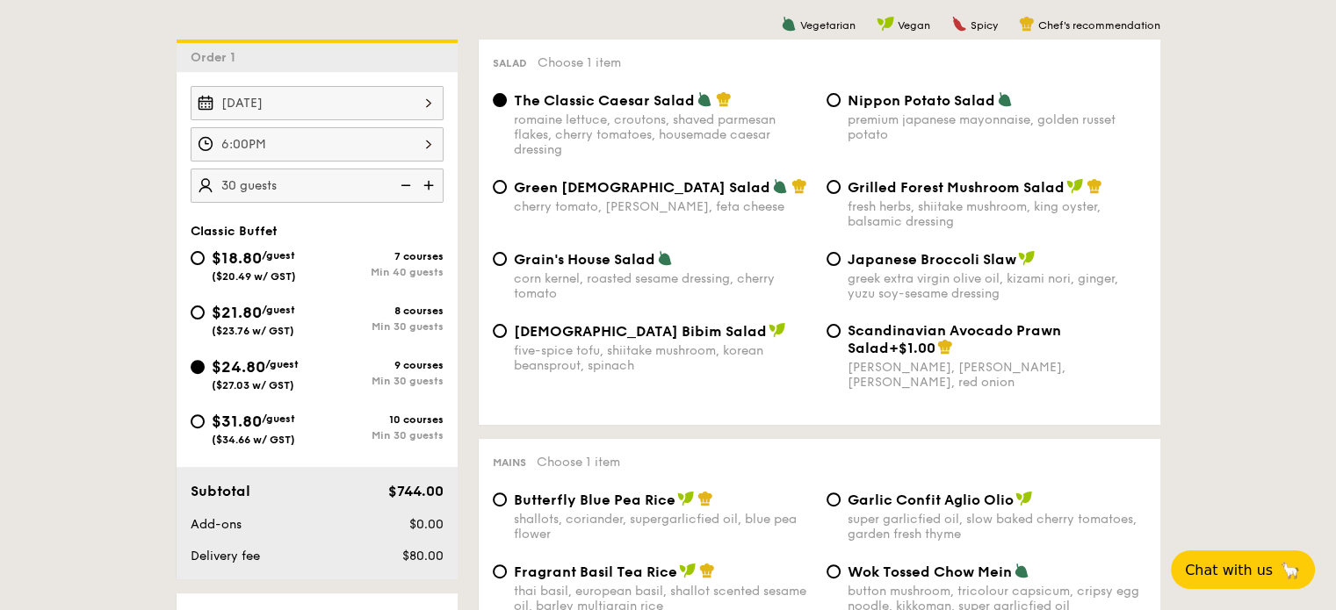
scroll to position [530, 0]
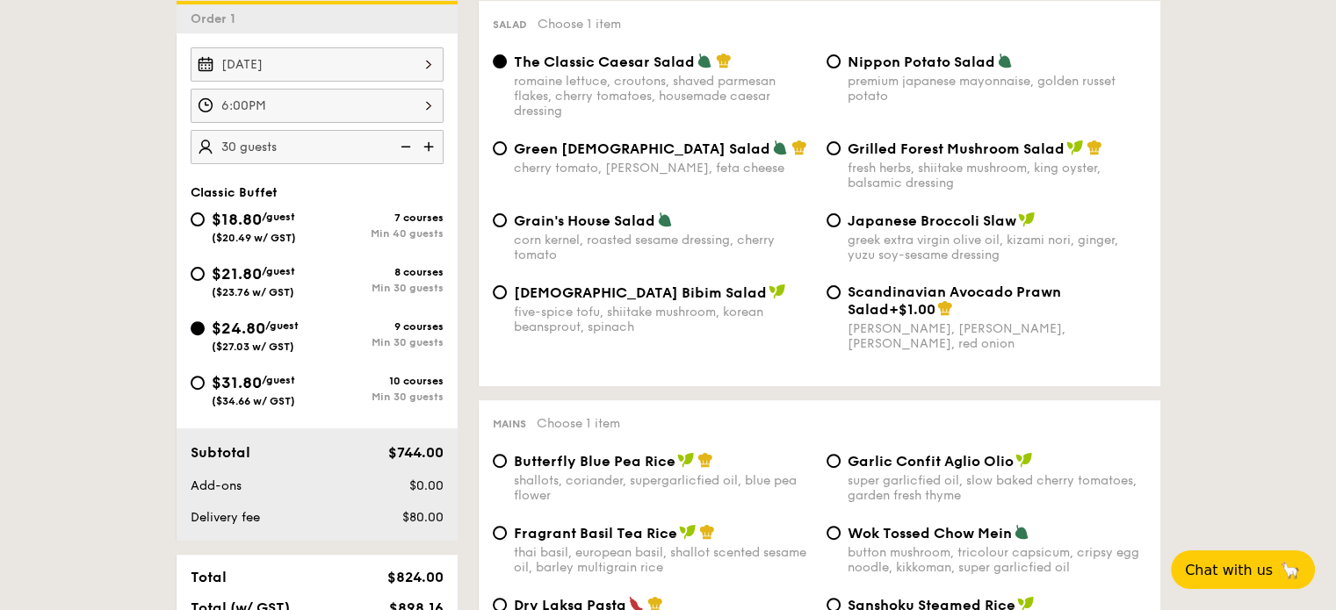
click at [492, 302] on div "Korean Bibim Salad five-spice tofu, shiitake mushroom, korean beansprout, spina…" at bounding box center [653, 309] width 334 height 51
click at [506, 296] on input "Korean Bibim Salad five-spice tofu, shiitake mushroom, korean beansprout, spina…" at bounding box center [500, 292] width 14 height 14
radio input "true"
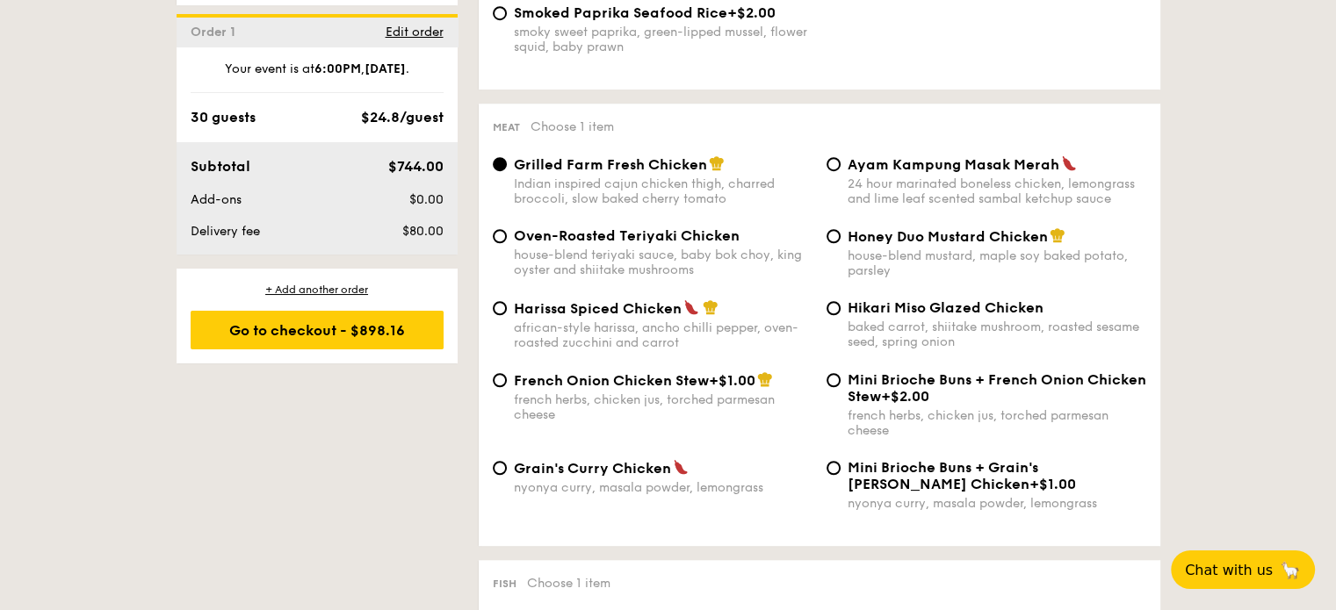
scroll to position [1276, 0]
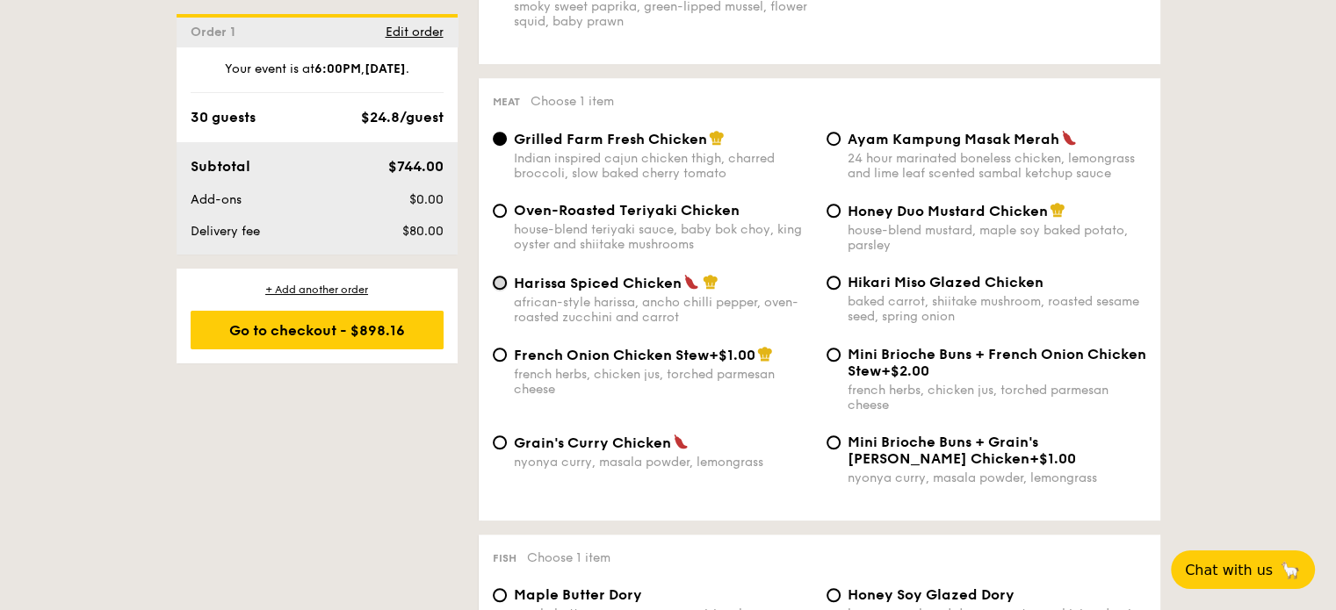
click at [499, 290] on input "Harissa Spiced Chicken african-style harissa, ancho chilli pepper, oven-roasted…" at bounding box center [500, 283] width 14 height 14
radio input "true"
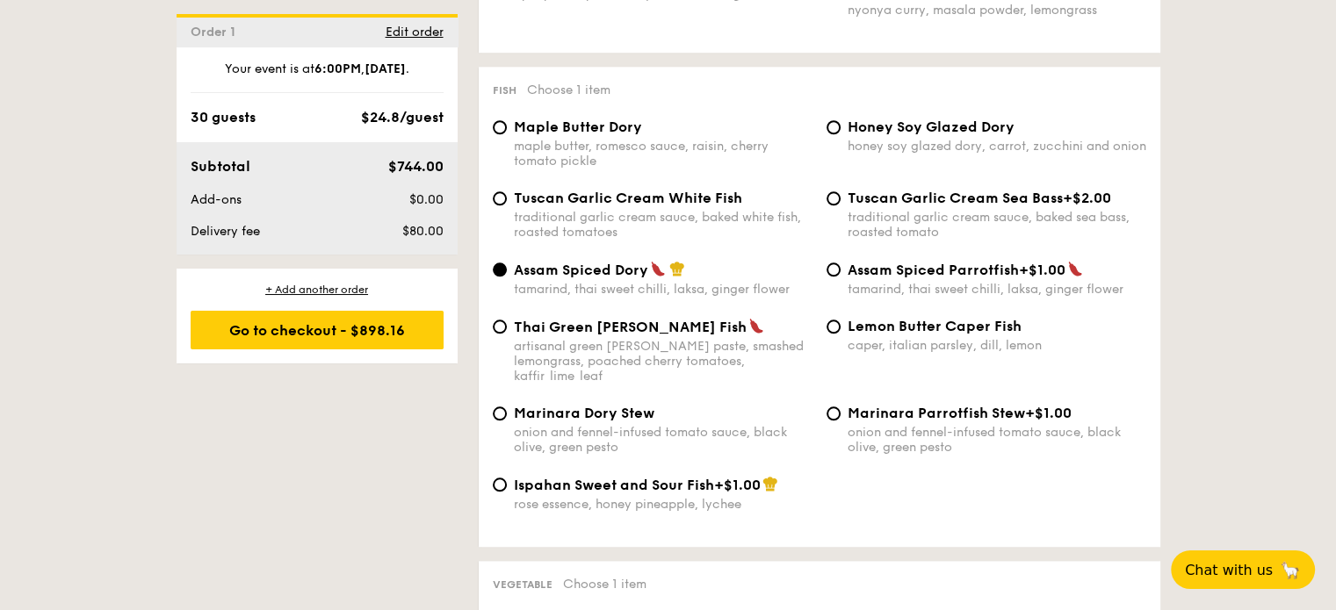
scroll to position [1751, 0]
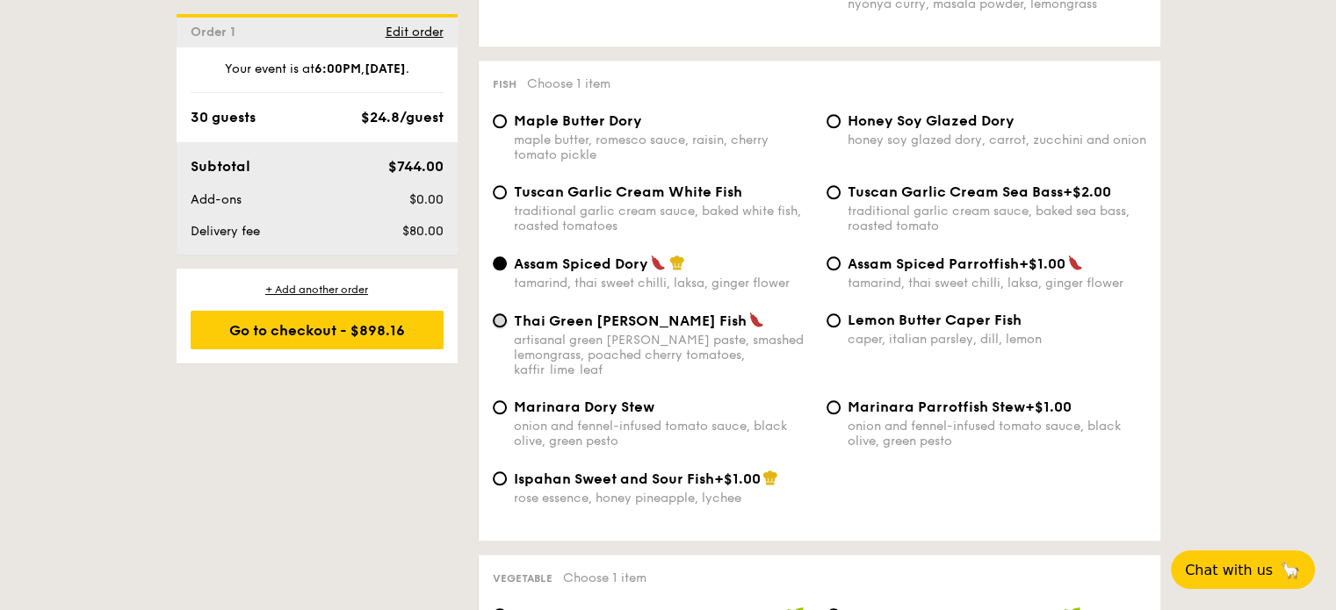
click at [499, 328] on input "Thai Green Curry Fish artisanal green curry paste, smashed lemongrass, poached …" at bounding box center [500, 321] width 14 height 14
radio input "true"
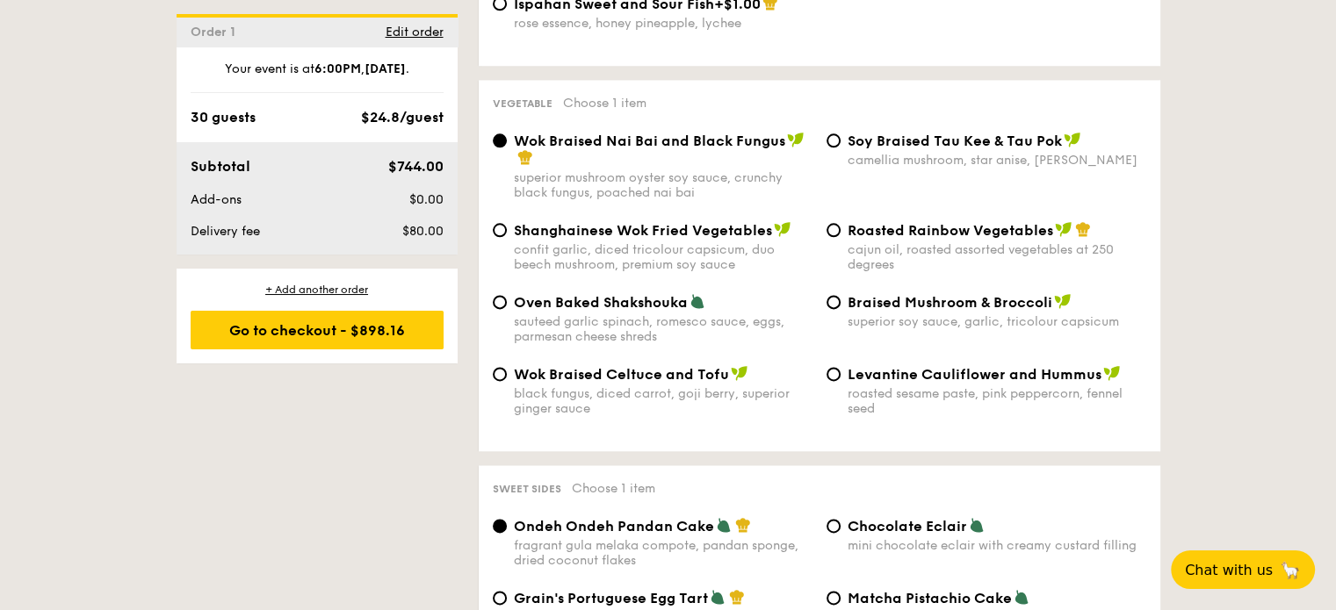
scroll to position [2232, 0]
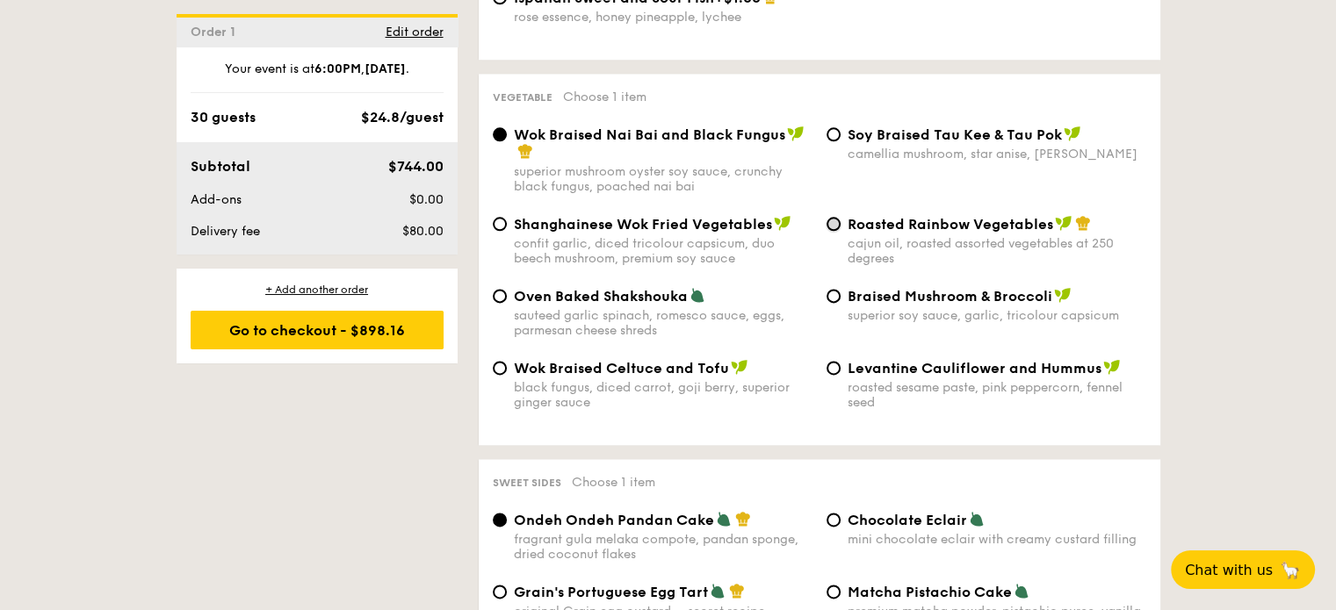
click at [831, 230] on input "Roasted Rainbow Vegetables cajun oil, roasted assorted vegetables at 250 degrees" at bounding box center [834, 224] width 14 height 14
radio input "true"
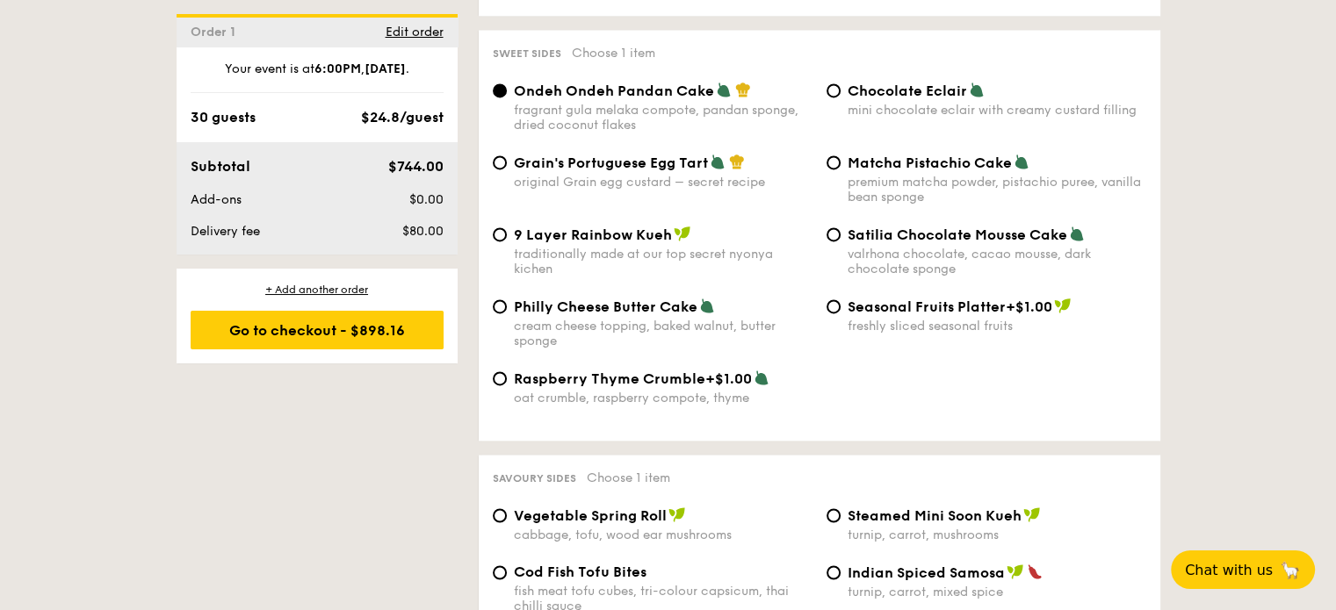
scroll to position [2654, 0]
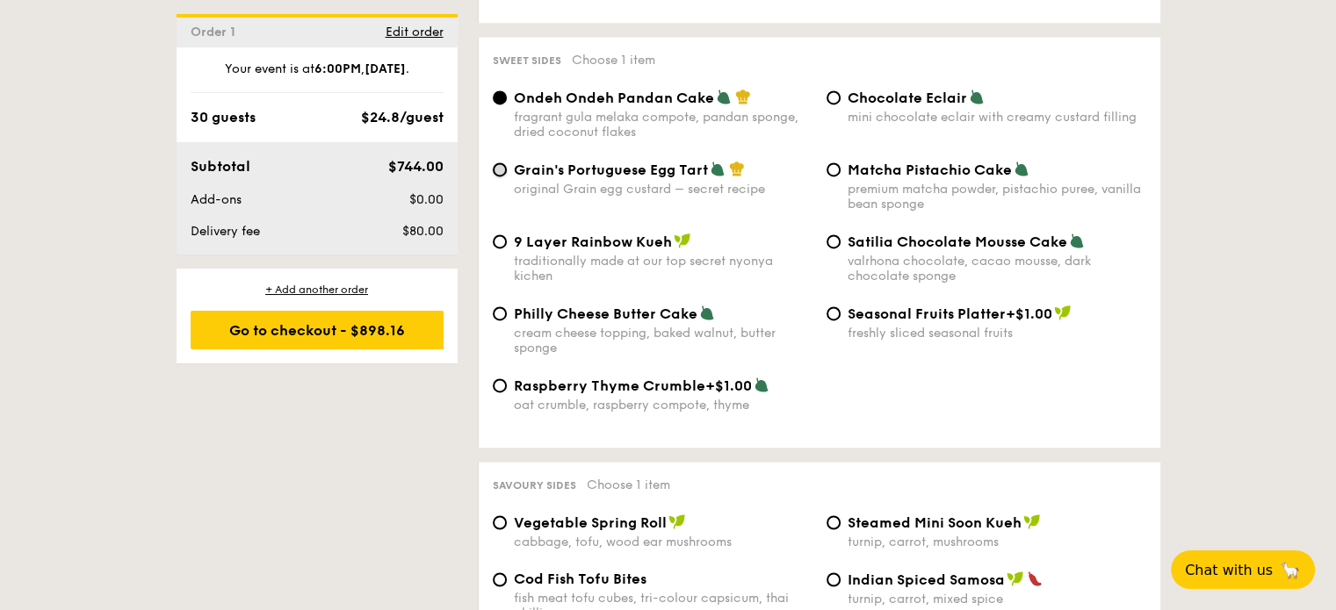
click at [504, 177] on input "Grain's Portuguese Egg Tart original Grain egg custard – secret recipe" at bounding box center [500, 169] width 14 height 14
radio input "true"
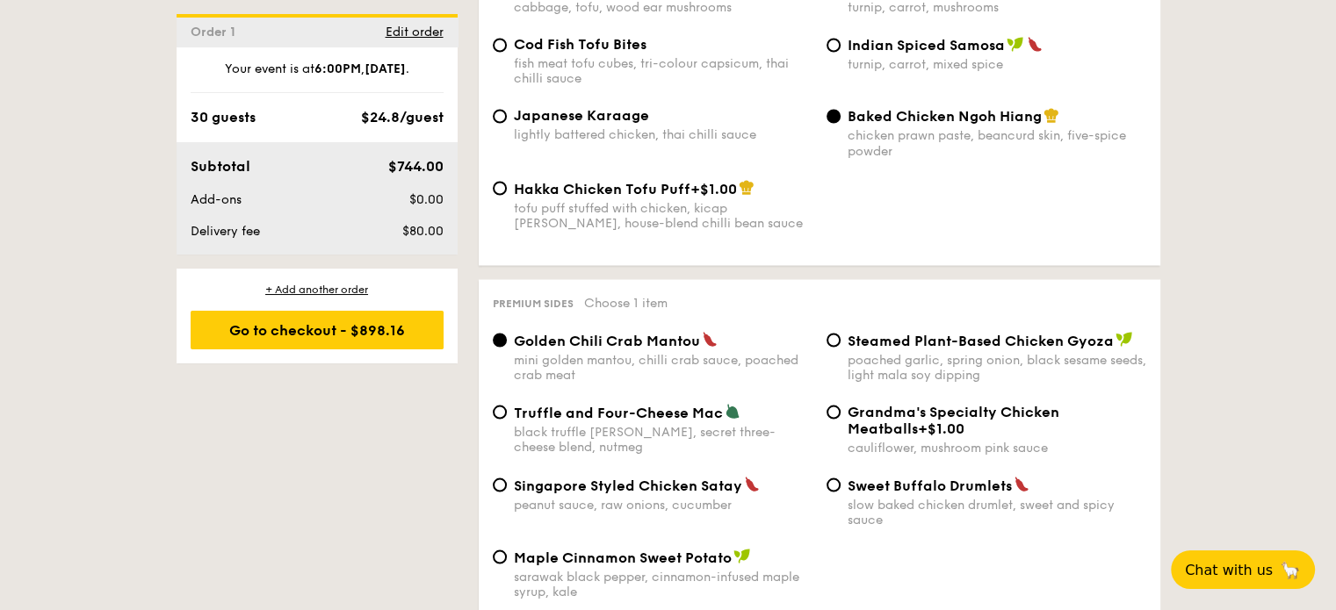
scroll to position [3202, 0]
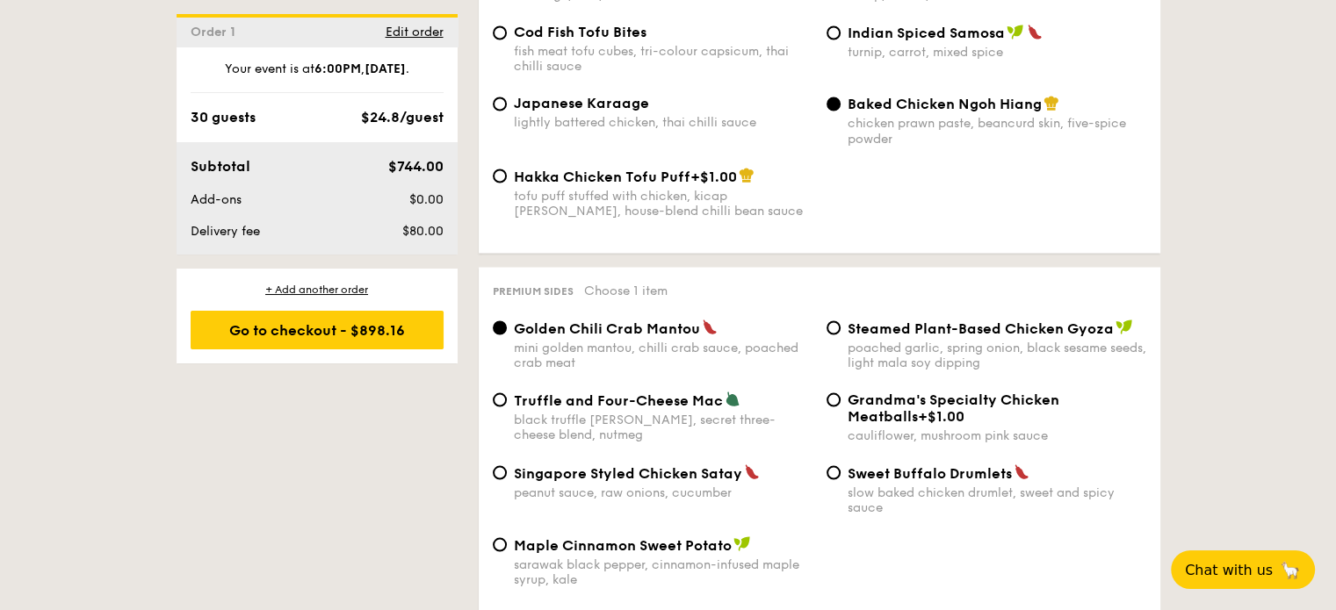
click at [842, 349] on div "Steamed Plant-Based Chicken Gyoza poached garlic, spring onion, black sesame se…" at bounding box center [987, 344] width 334 height 51
click at [833, 335] on input "Steamed Plant-Based Chicken Gyoza poached garlic, spring onion, black sesame se…" at bounding box center [834, 328] width 14 height 14
radio input "true"
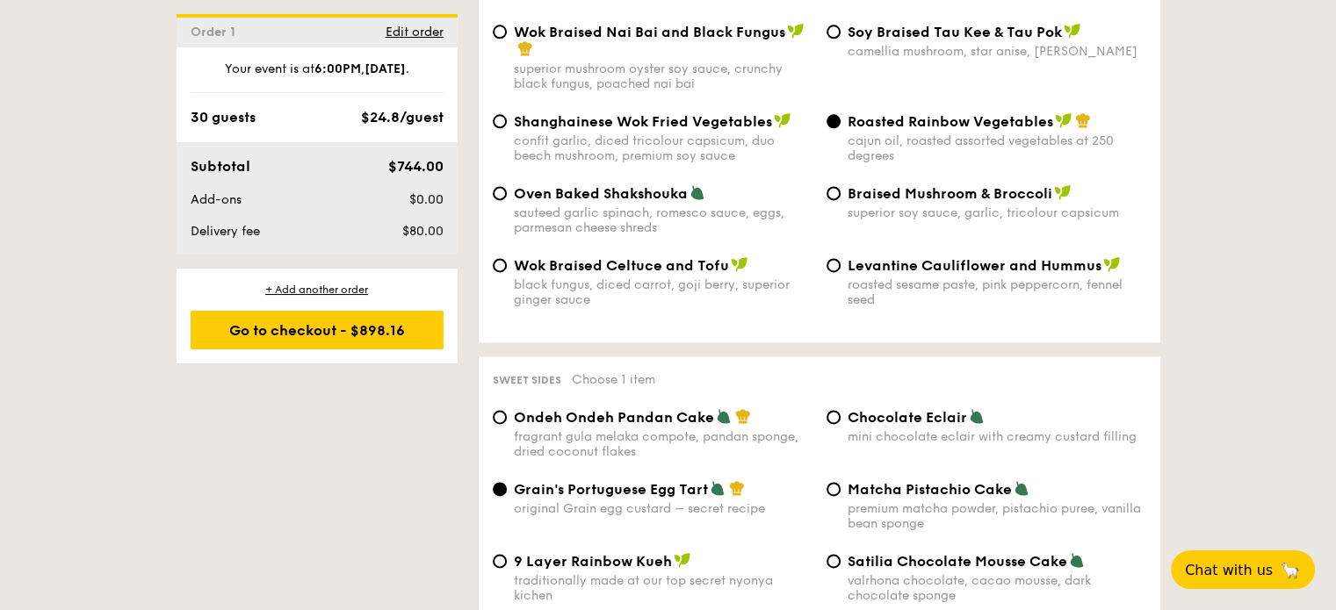
scroll to position [2277, 0]
